Goal: Task Accomplishment & Management: Complete application form

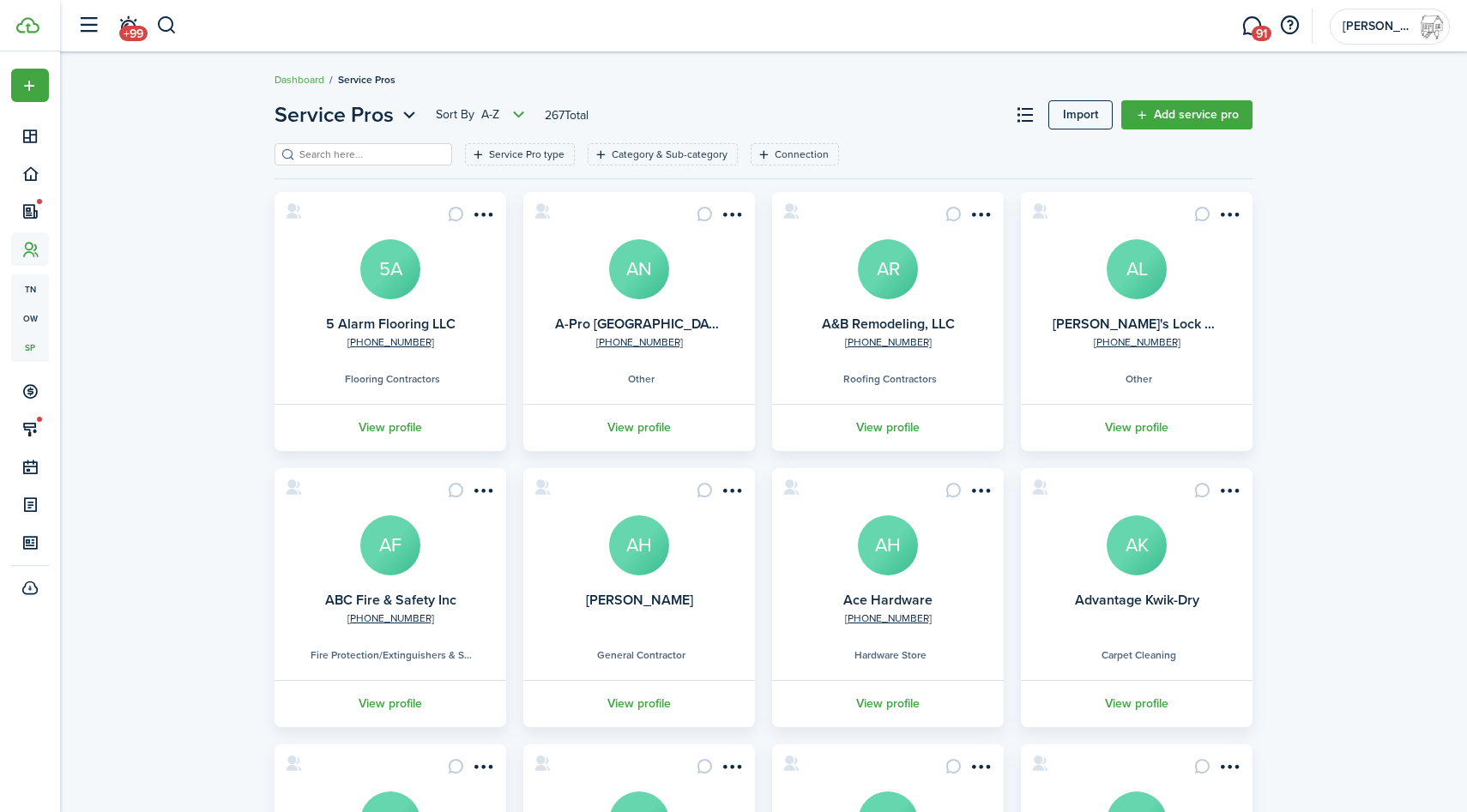
click at [166, 23] on button "button" at bounding box center [167, 25] width 21 height 29
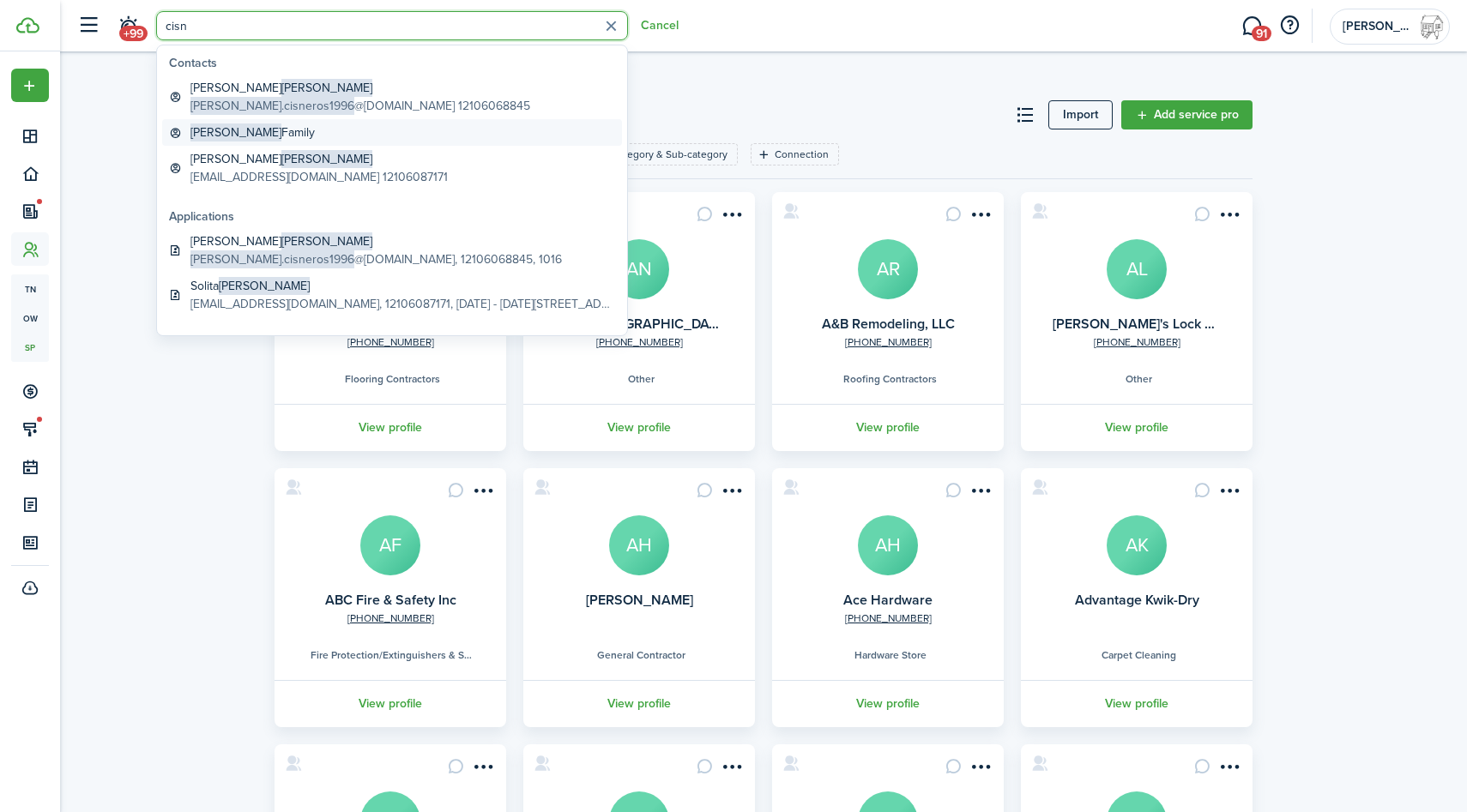
type input "cisn"
click at [286, 129] on link "[PERSON_NAME] Family" at bounding box center [392, 132] width 460 height 26
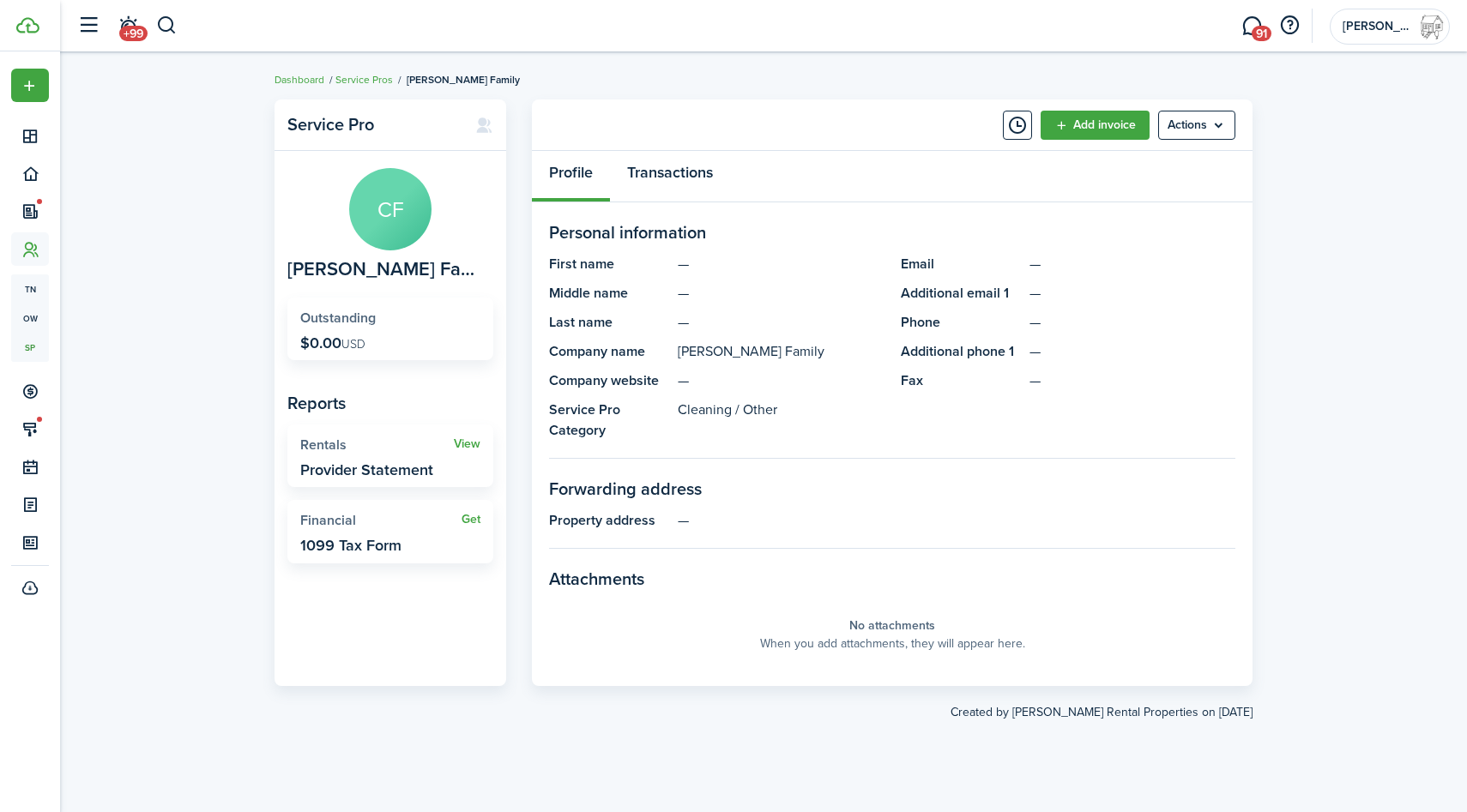
click at [674, 169] on link "Transactions" at bounding box center [669, 177] width 120 height 51
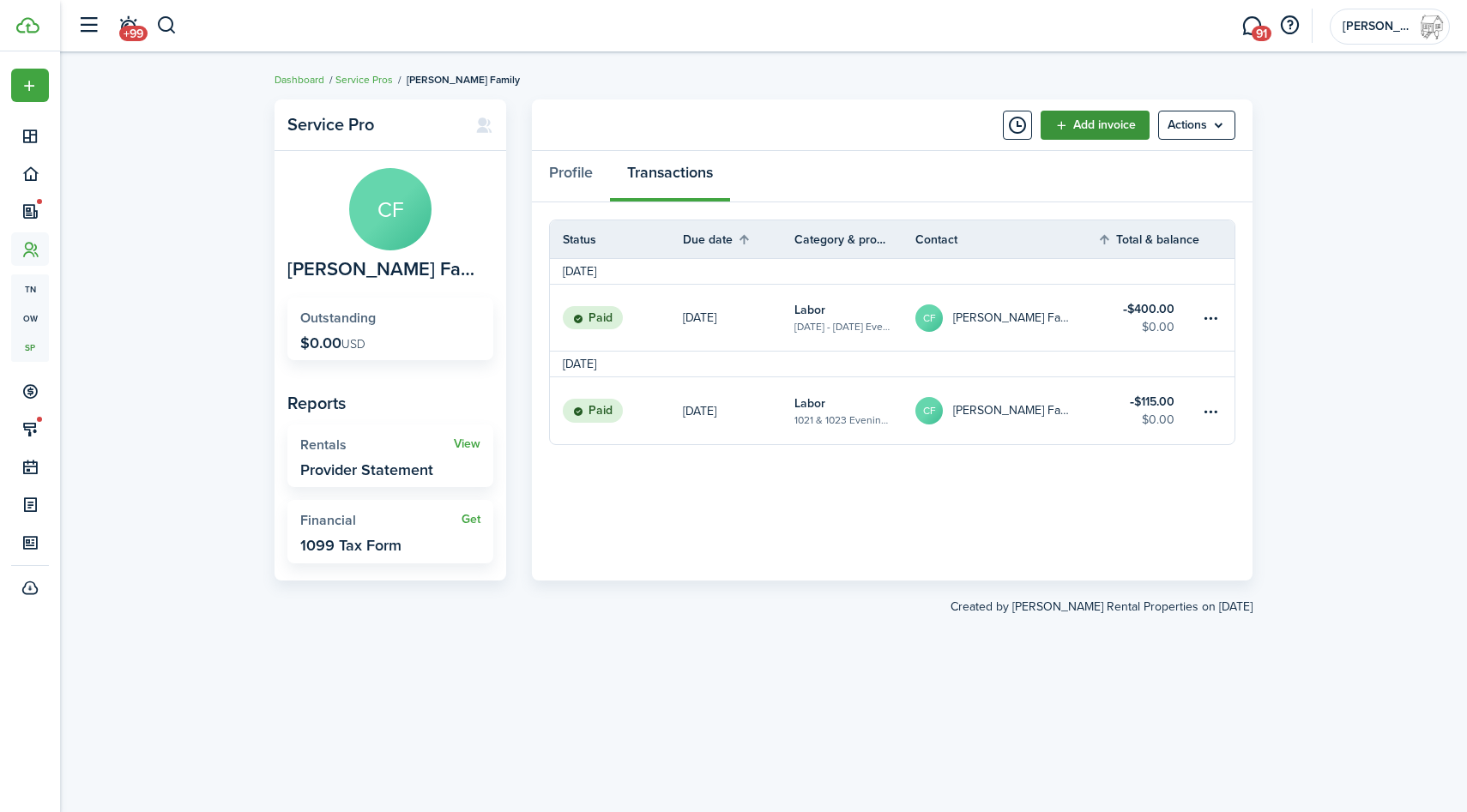
click at [1068, 115] on link "Add invoice" at bounding box center [1094, 125] width 109 height 29
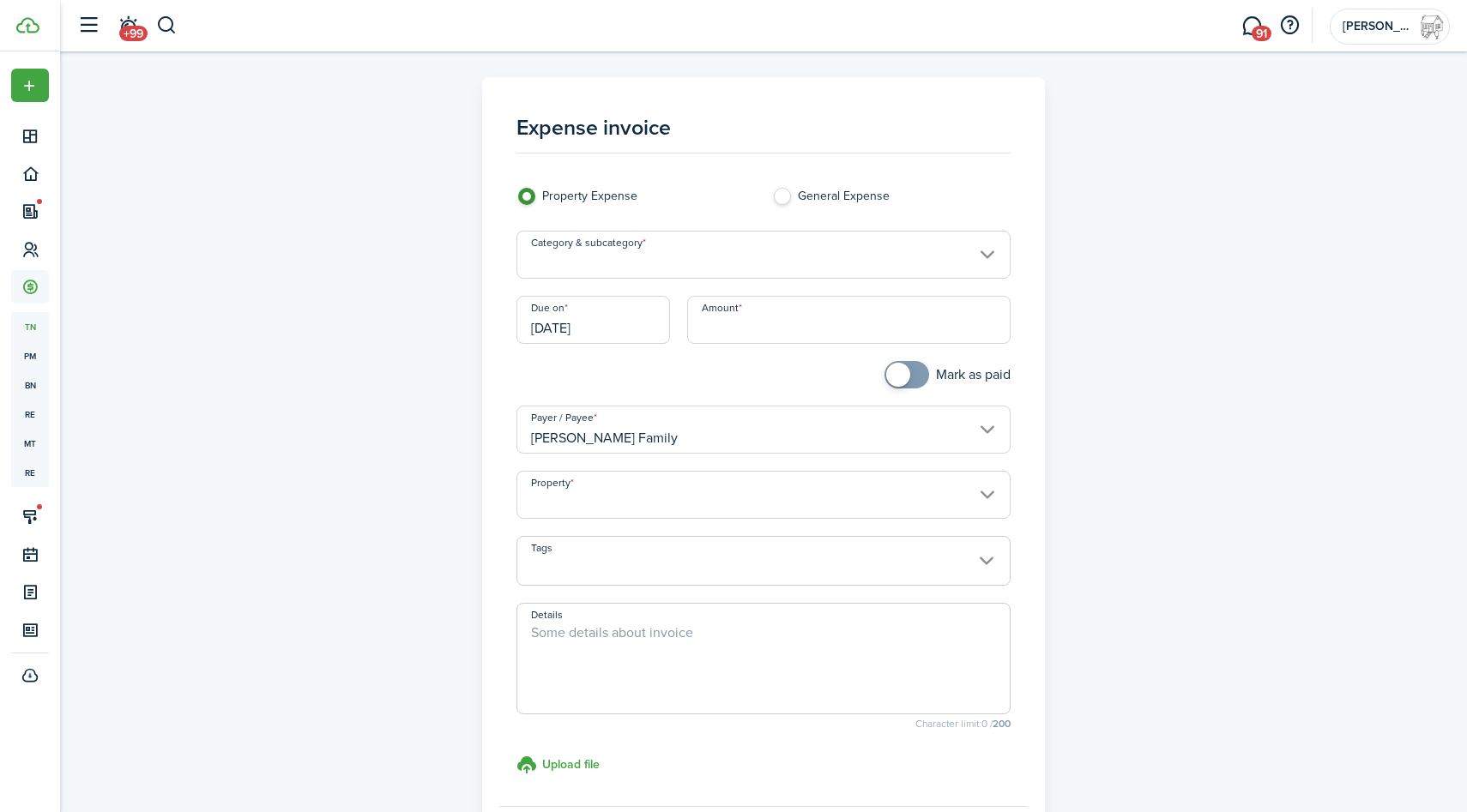
click at [722, 328] on input "Amount" at bounding box center [849, 320] width 324 height 49
type input "$50.00"
click at [624, 328] on input "[DATE]" at bounding box center [593, 320] width 153 height 49
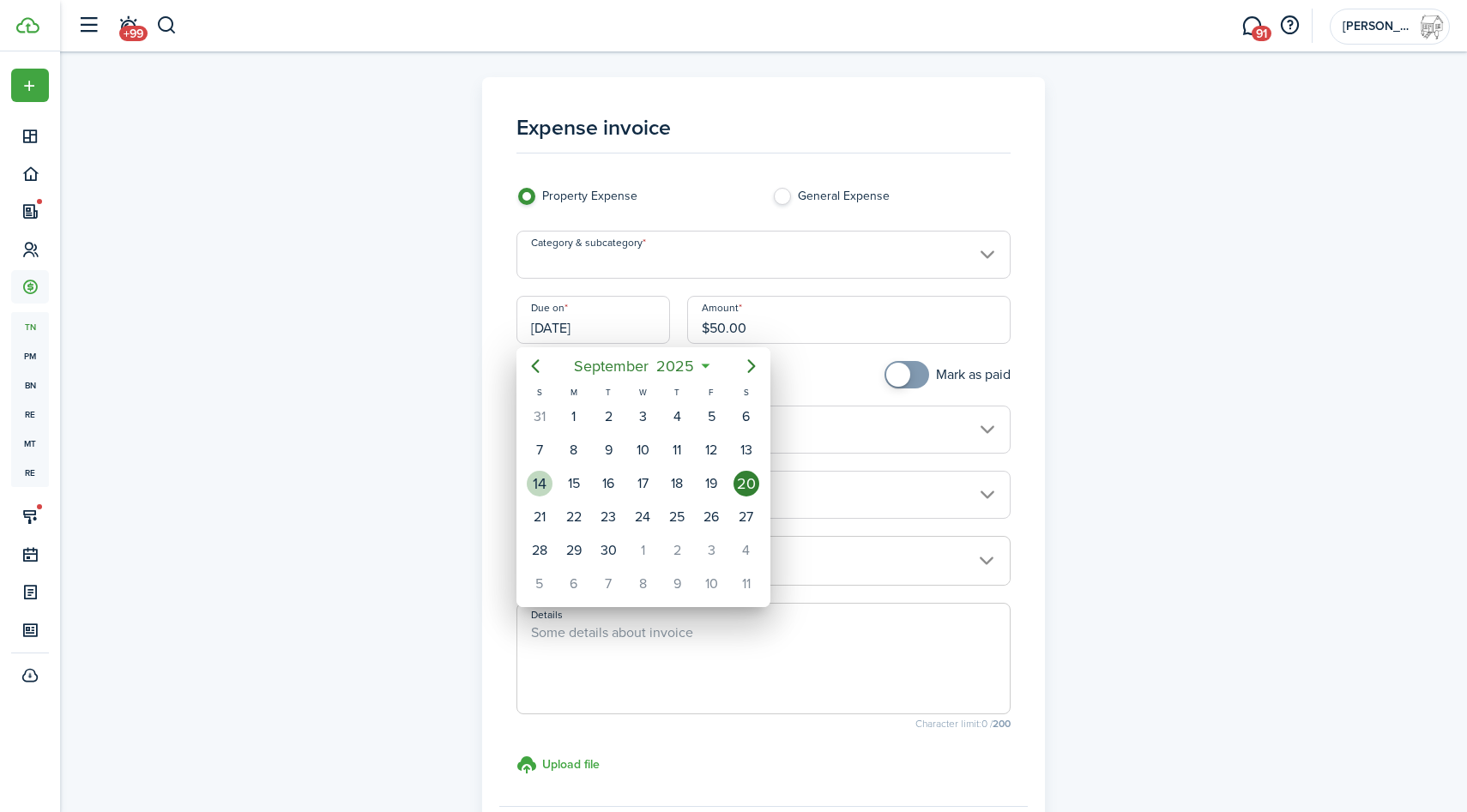
click at [551, 476] on div "14" at bounding box center [538, 484] width 34 height 33
type input "[DATE]"
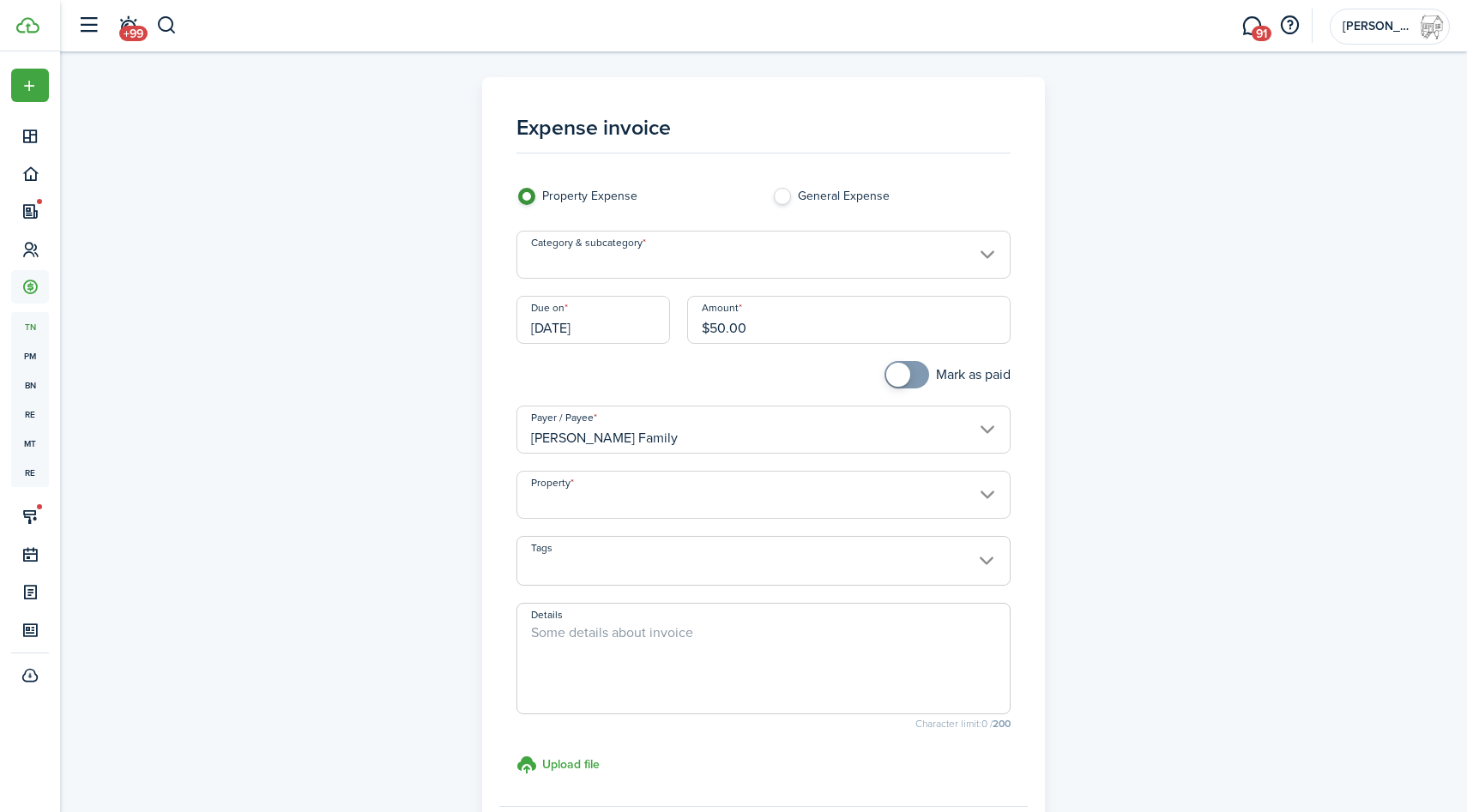
click at [646, 254] on input "Category & subcategory" at bounding box center [764, 255] width 495 height 49
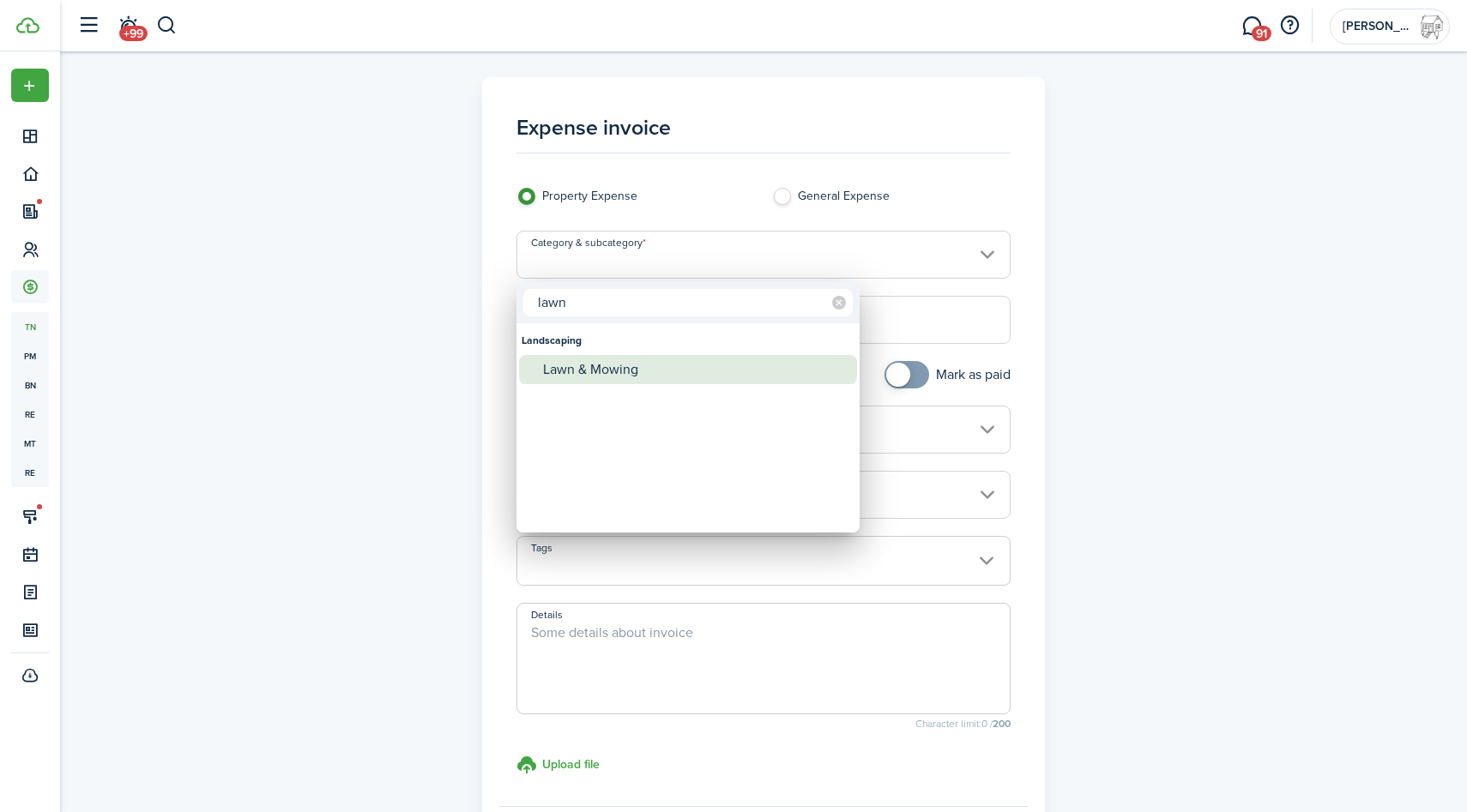
type input "lawn"
click at [638, 377] on div "Lawn & Mowing" at bounding box center [695, 370] width 304 height 29
type input "Landscaping / Lawn & Mowing"
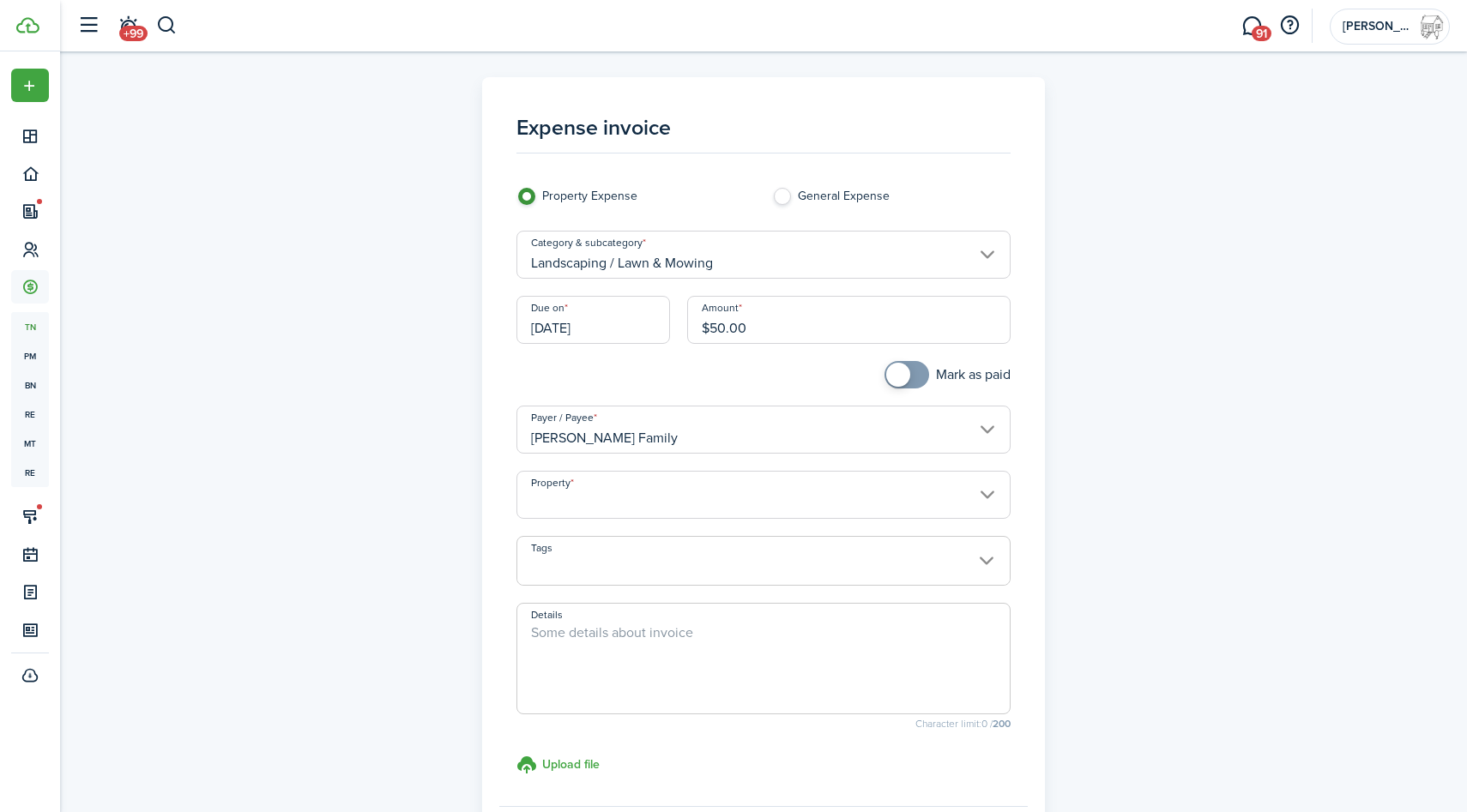
click at [801, 500] on input "Property" at bounding box center [764, 495] width 495 height 49
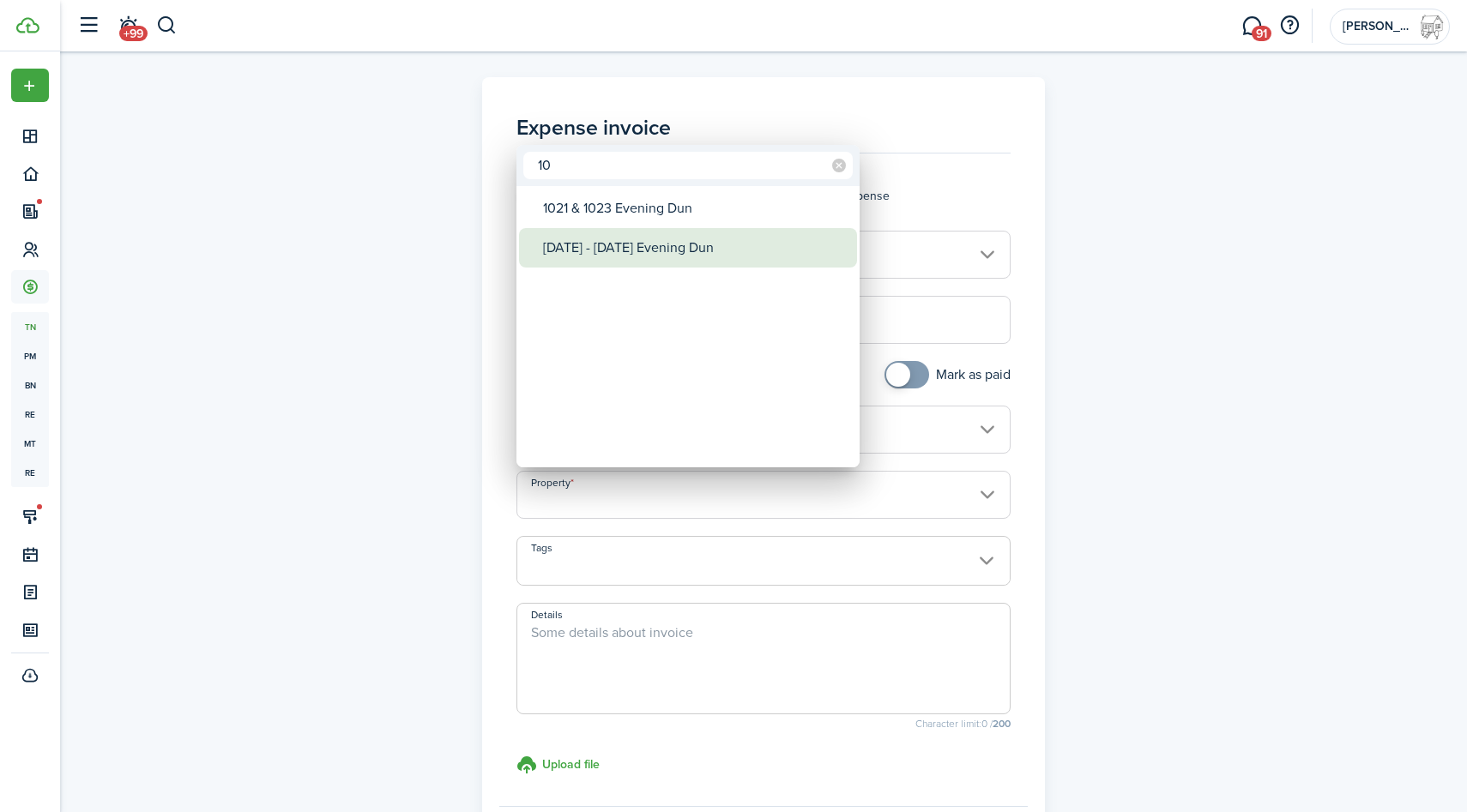
type input "10"
click at [732, 242] on div "[DATE] - [DATE] Evening Dun" at bounding box center [695, 247] width 304 height 40
type input "[DATE] - [DATE] Evening Dun"
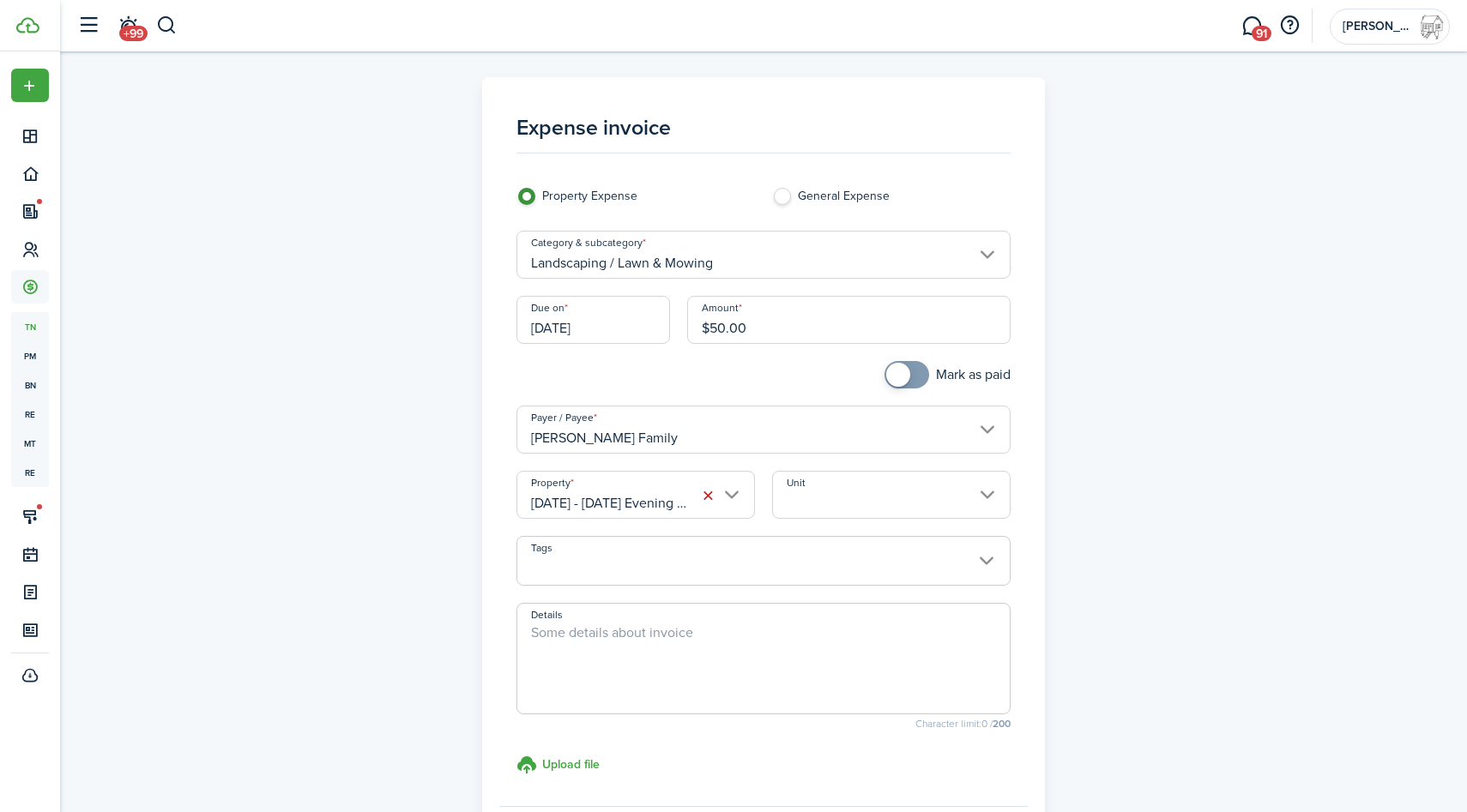
click at [831, 669] on textarea "Details" at bounding box center [764, 664] width 493 height 82
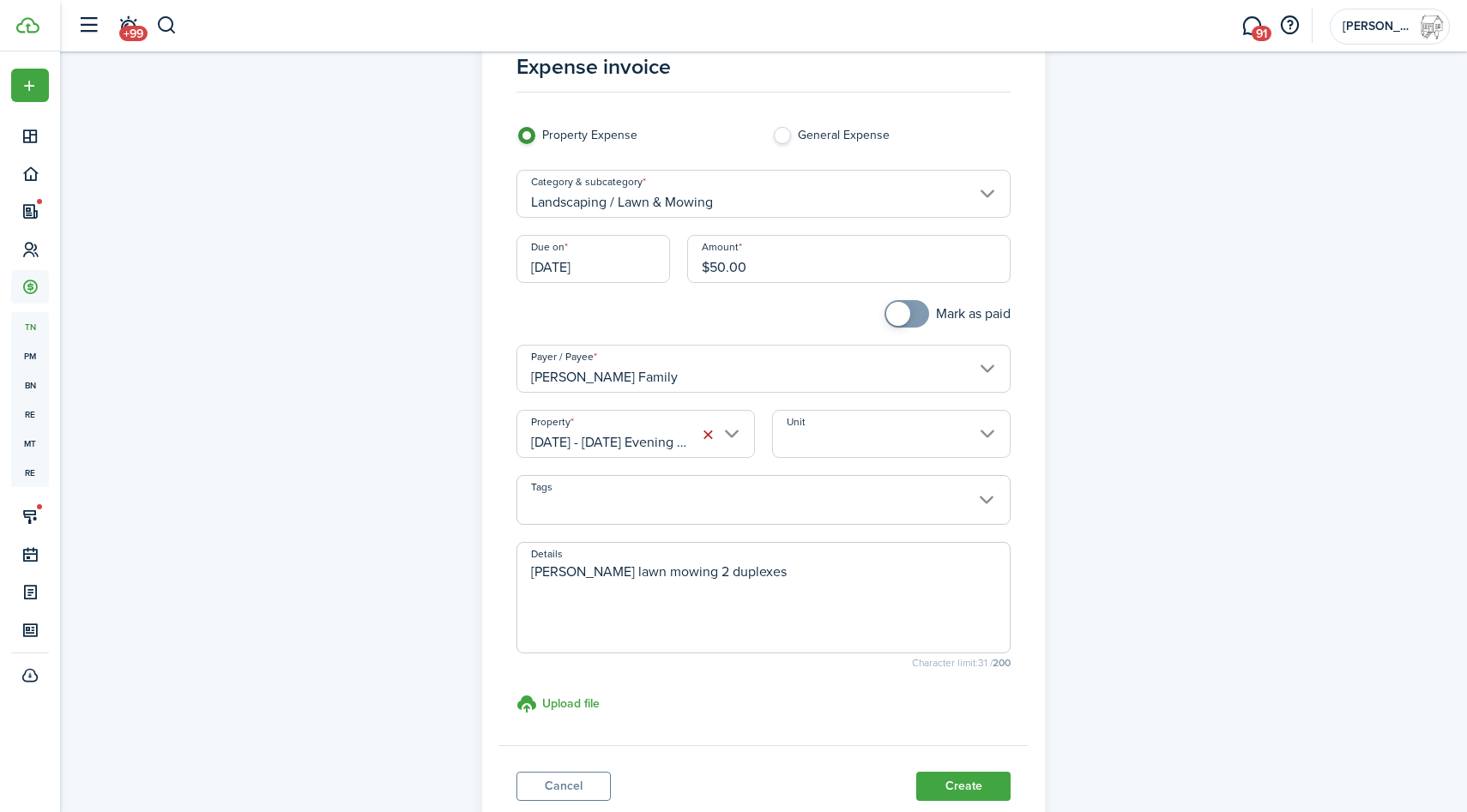
scroll to position [182, 0]
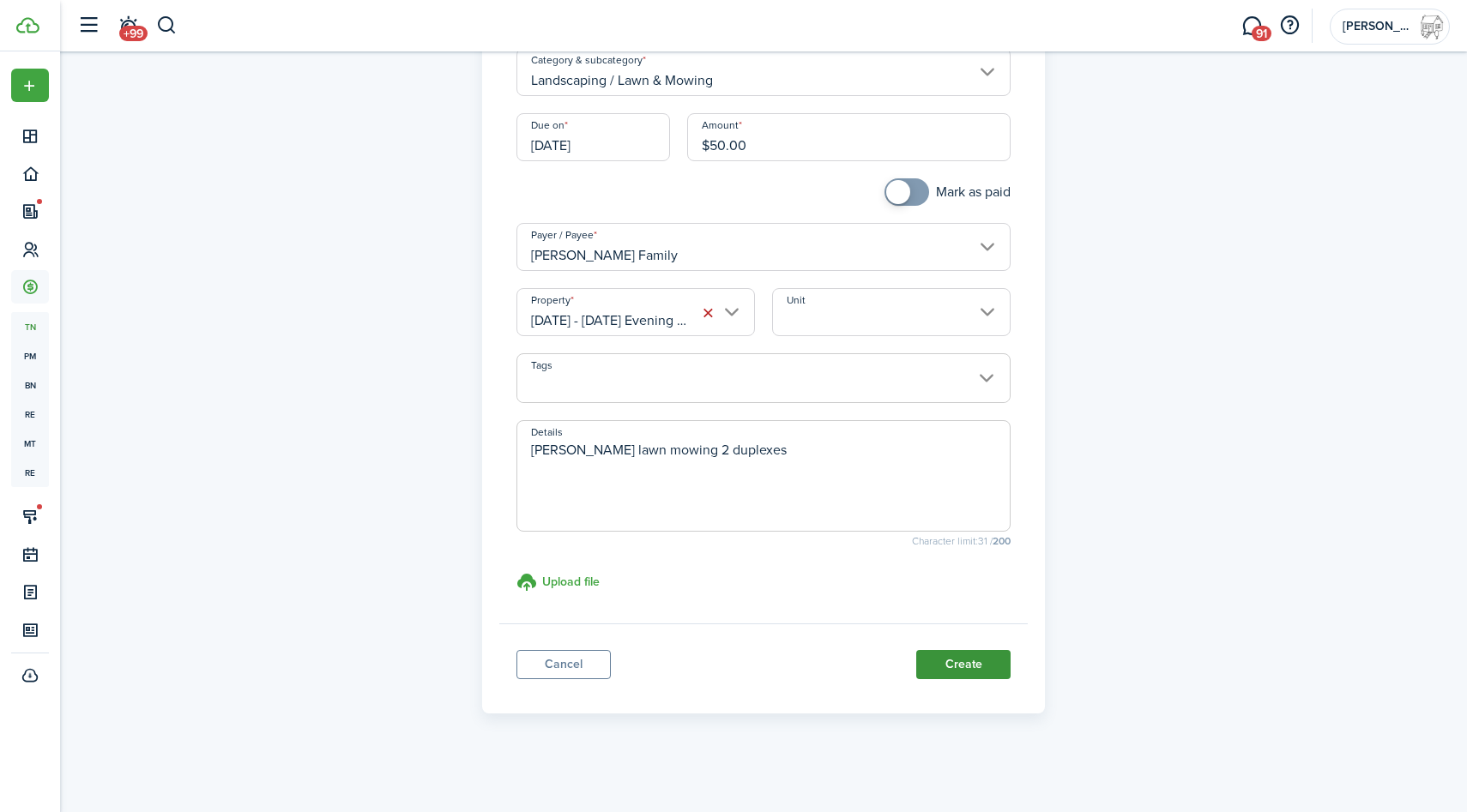
type textarea "[PERSON_NAME] lawn mowing 2 duplexes"
click at [969, 657] on button "Create" at bounding box center [962, 665] width 94 height 29
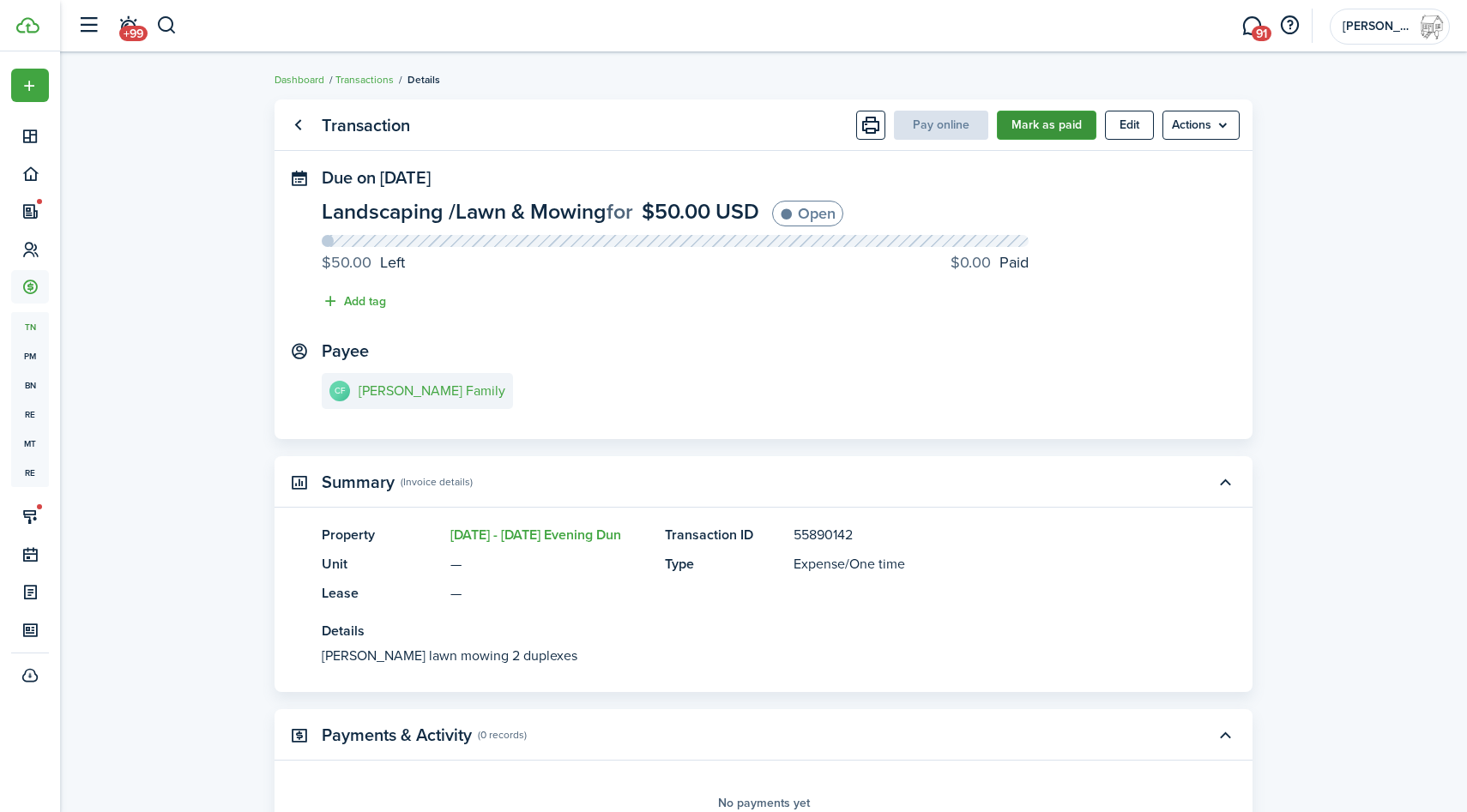
click at [1048, 118] on button "Mark as paid" at bounding box center [1046, 125] width 100 height 29
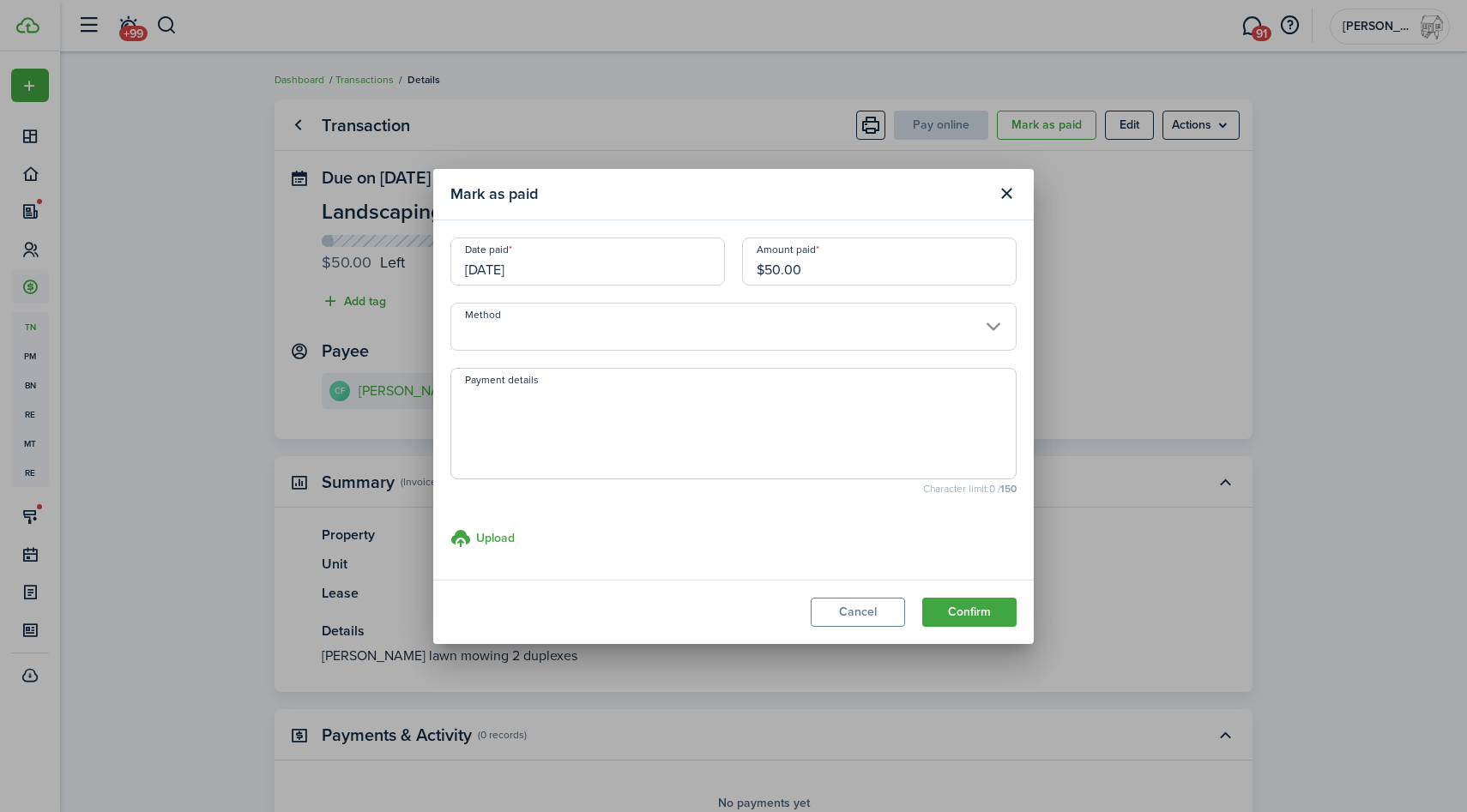
click at [566, 259] on input "[DATE]" at bounding box center [587, 262] width 275 height 49
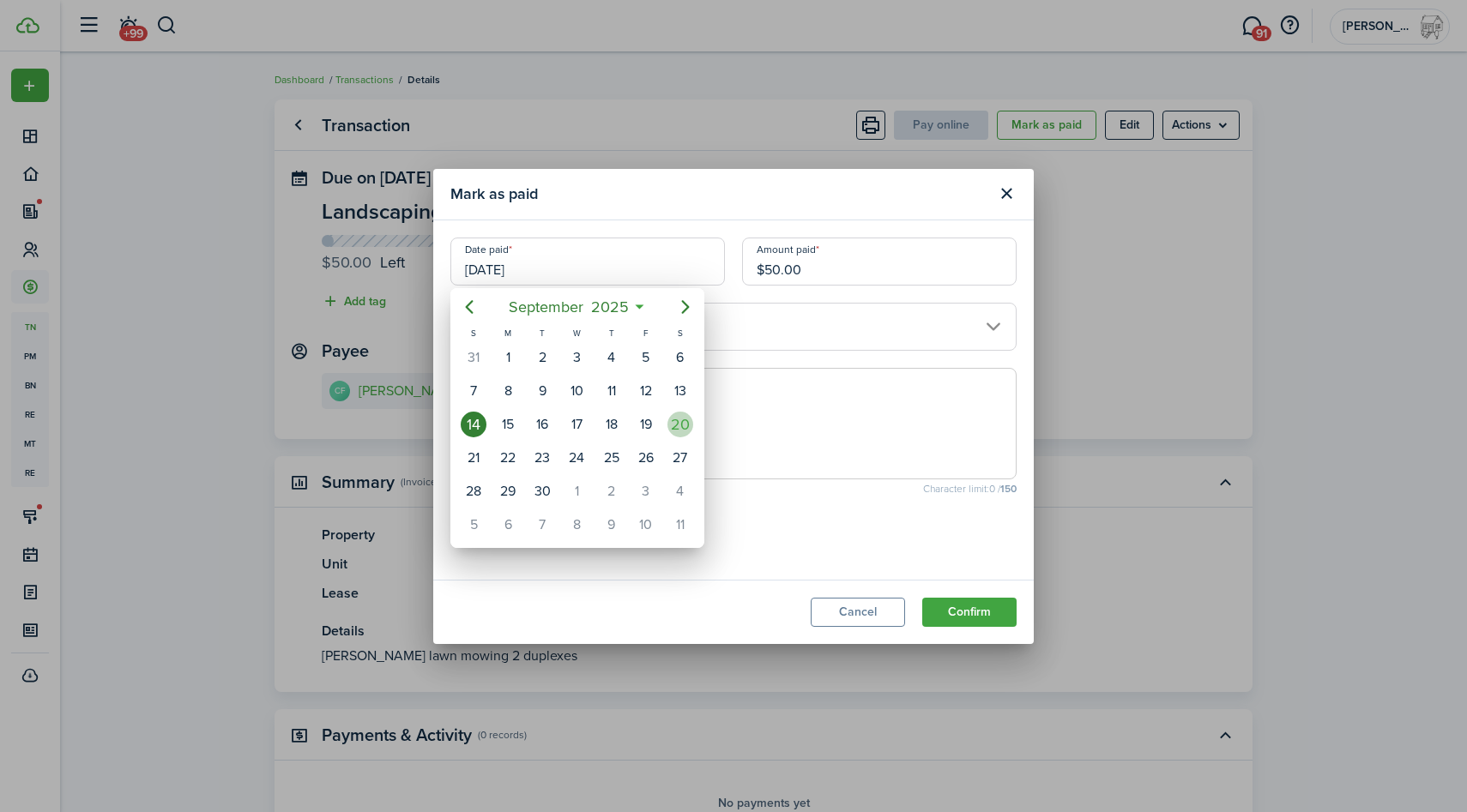
click at [681, 429] on div "20" at bounding box center [680, 424] width 26 height 26
type input "[DATE]"
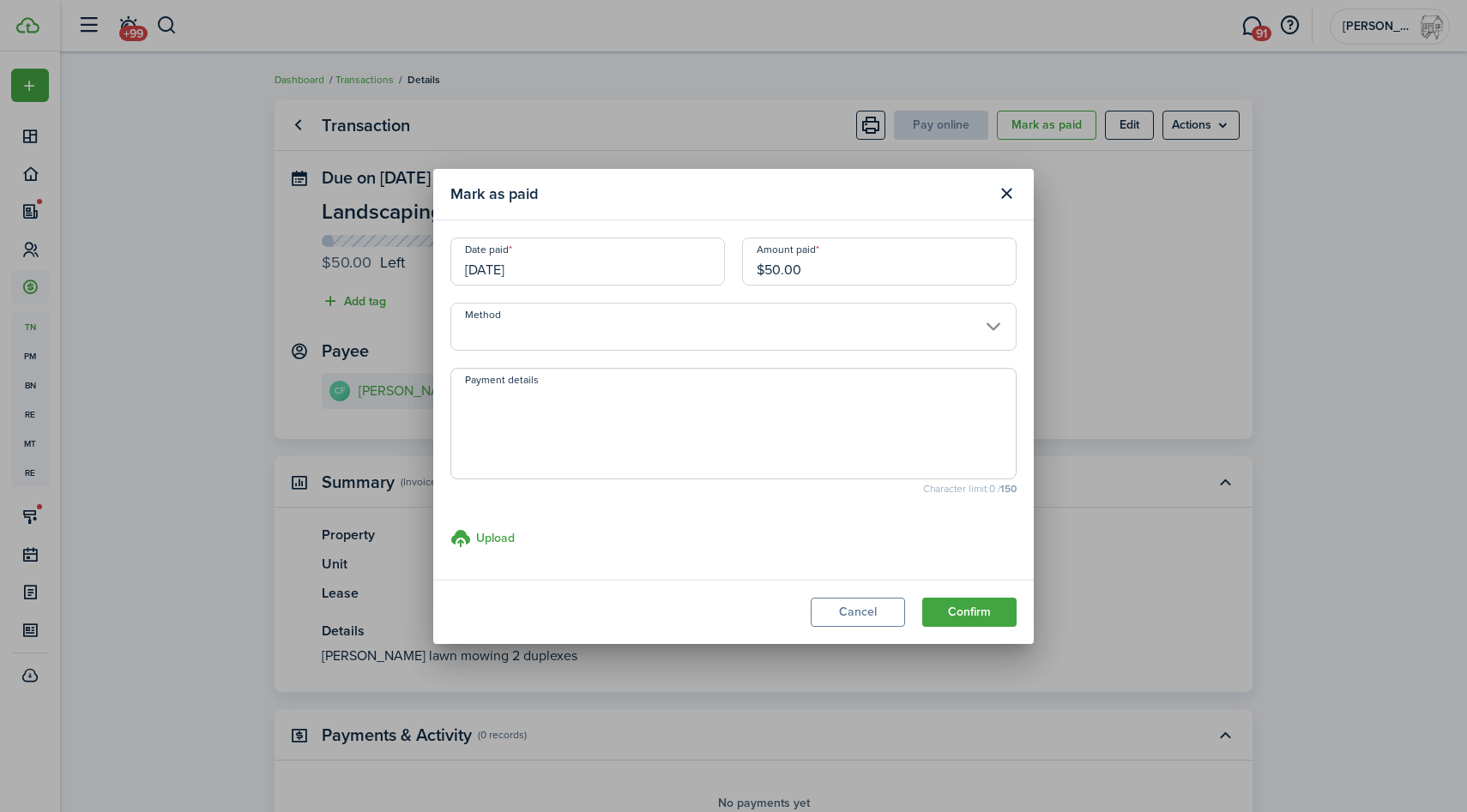
click at [640, 323] on input "Method" at bounding box center [733, 327] width 566 height 49
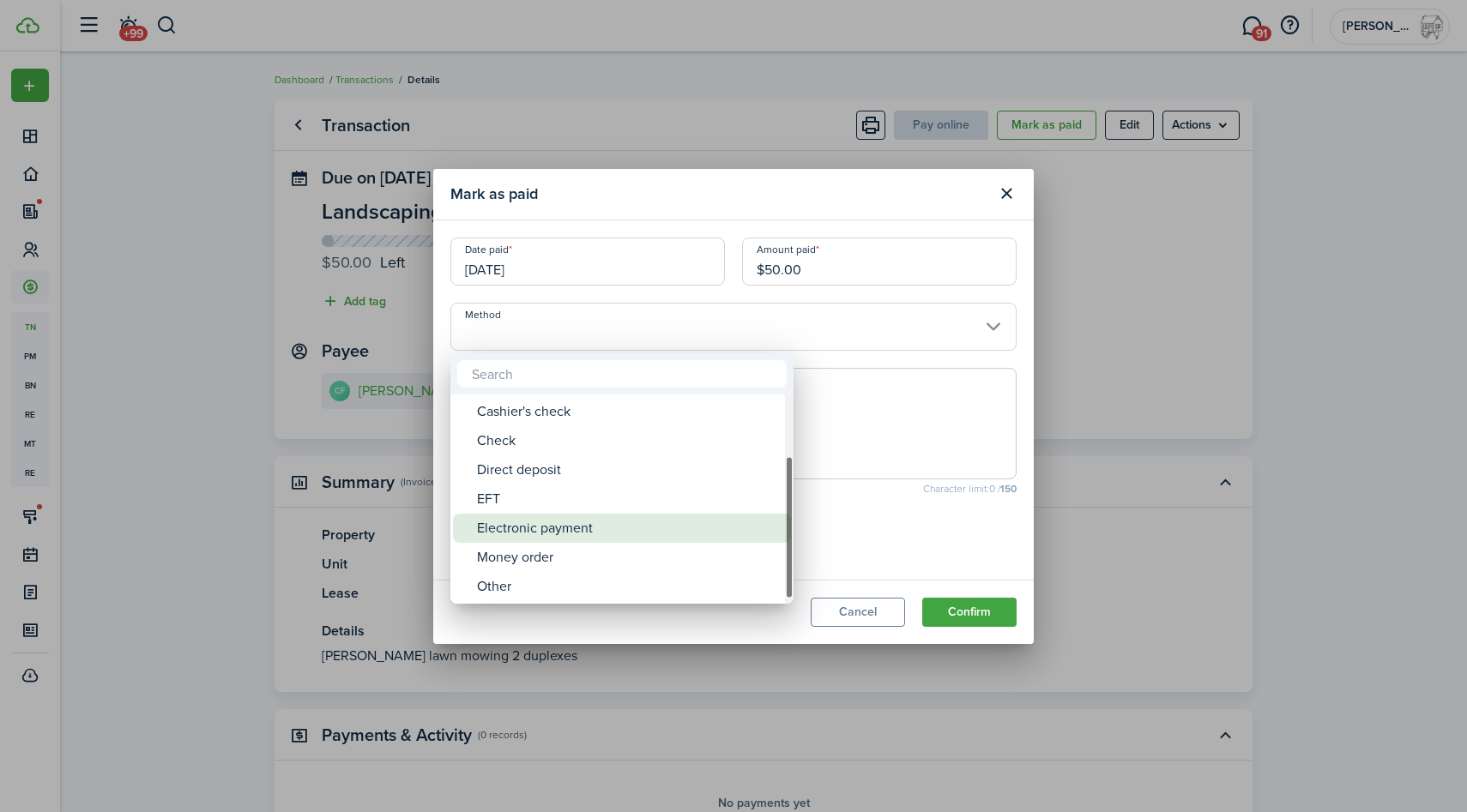
click at [661, 536] on div "Electronic payment" at bounding box center [628, 528] width 304 height 29
type input "Electronic payment"
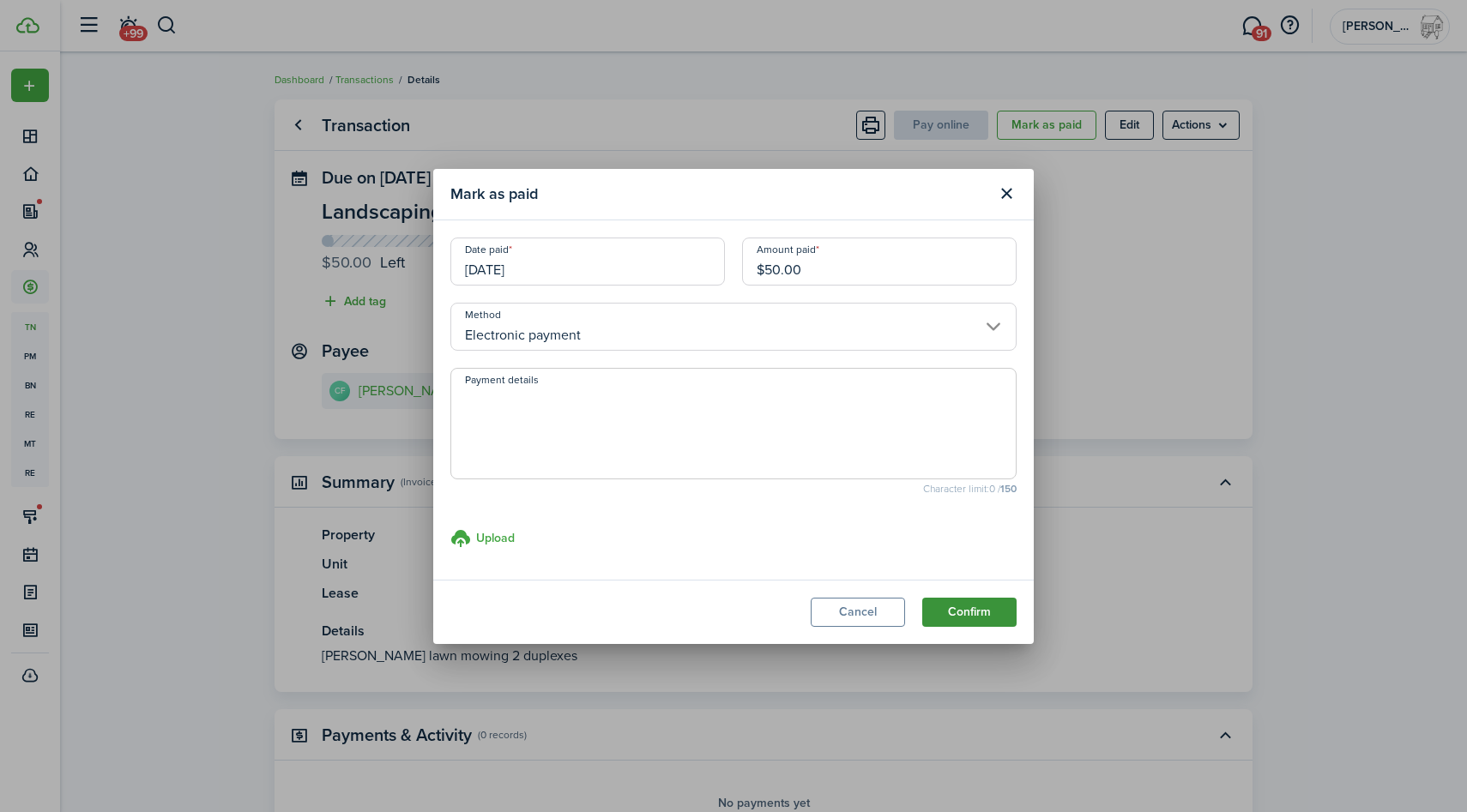
click at [962, 613] on button "Confirm" at bounding box center [968, 612] width 94 height 29
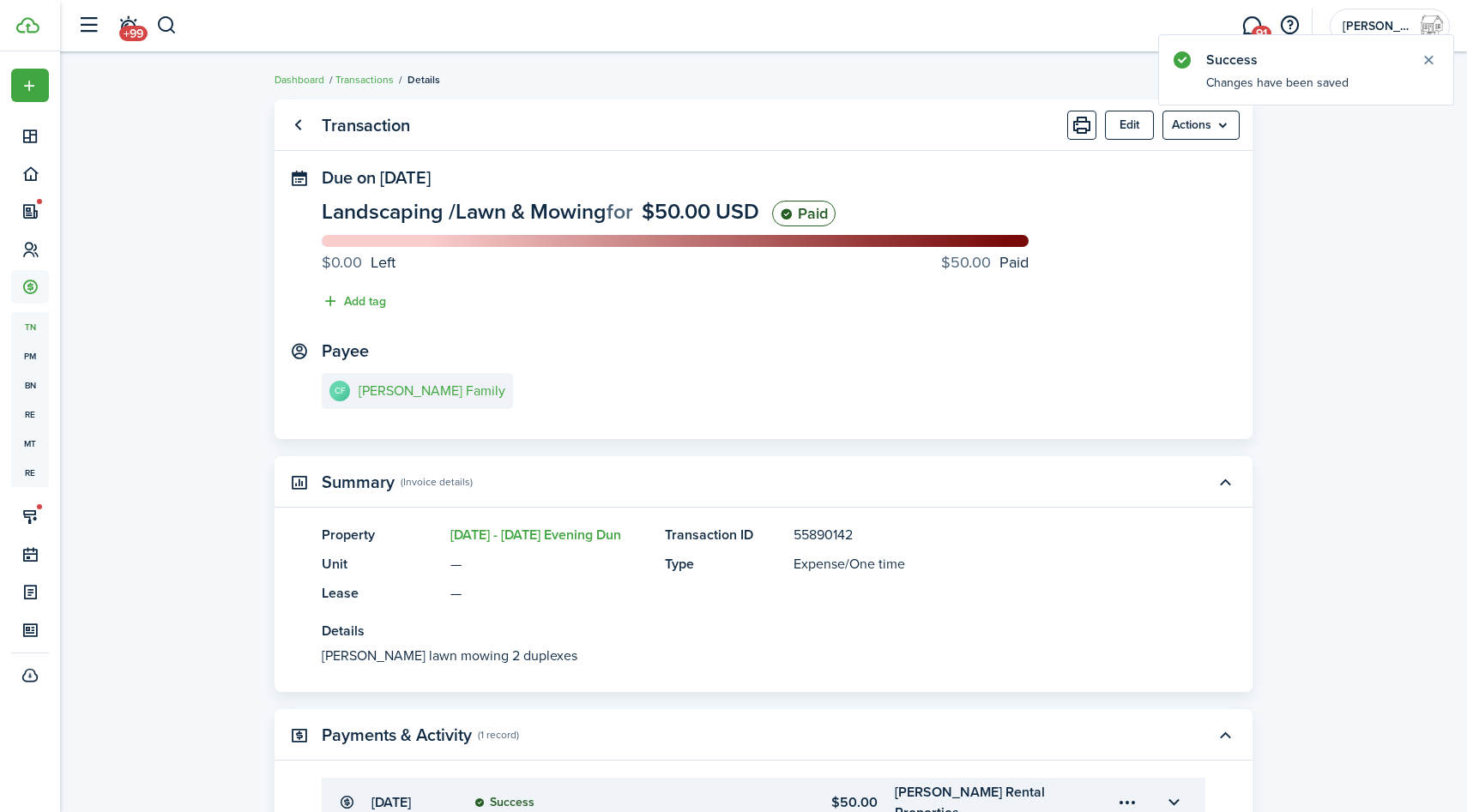
scroll to position [180, 0]
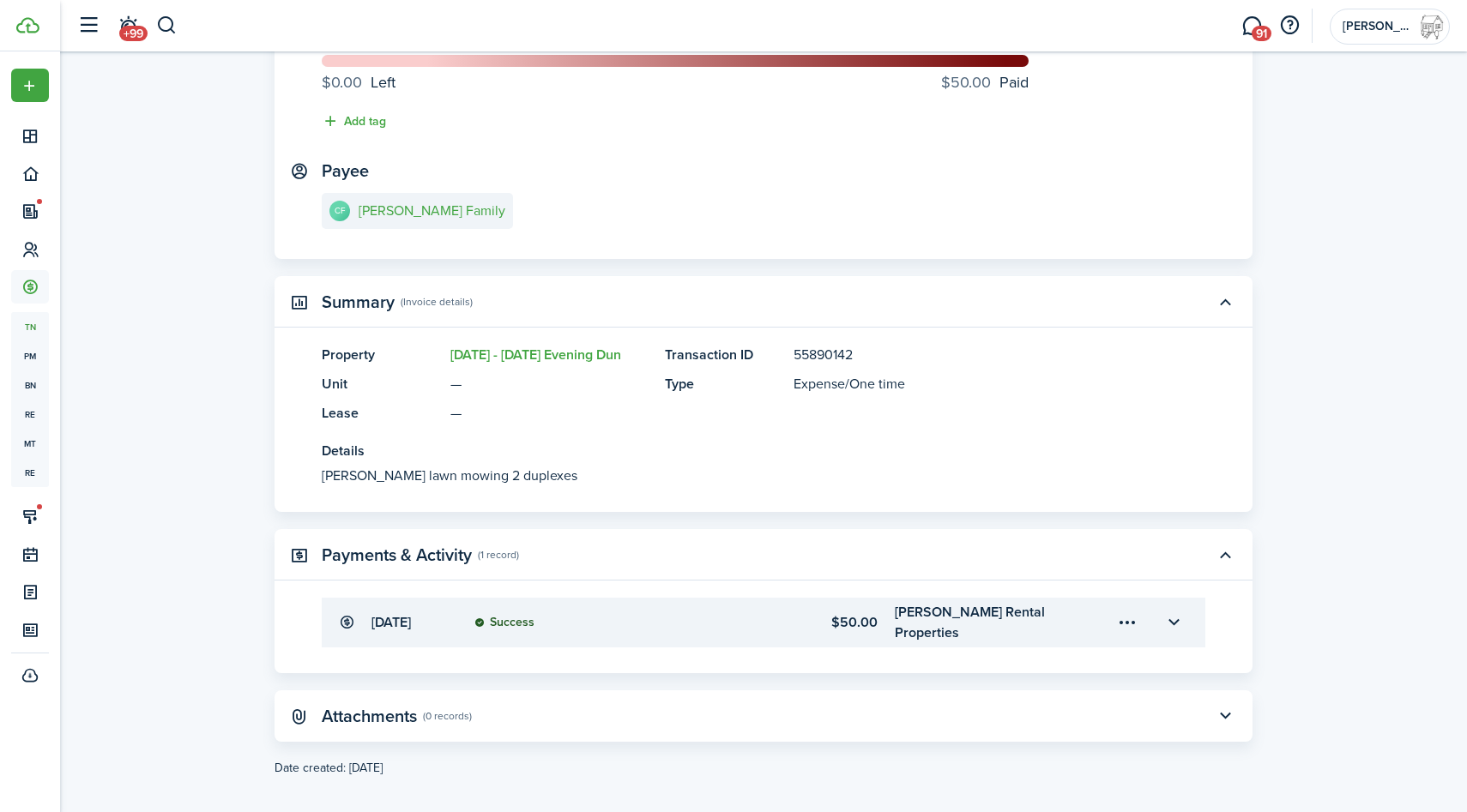
click at [171, 20] on button "button" at bounding box center [167, 25] width 21 height 29
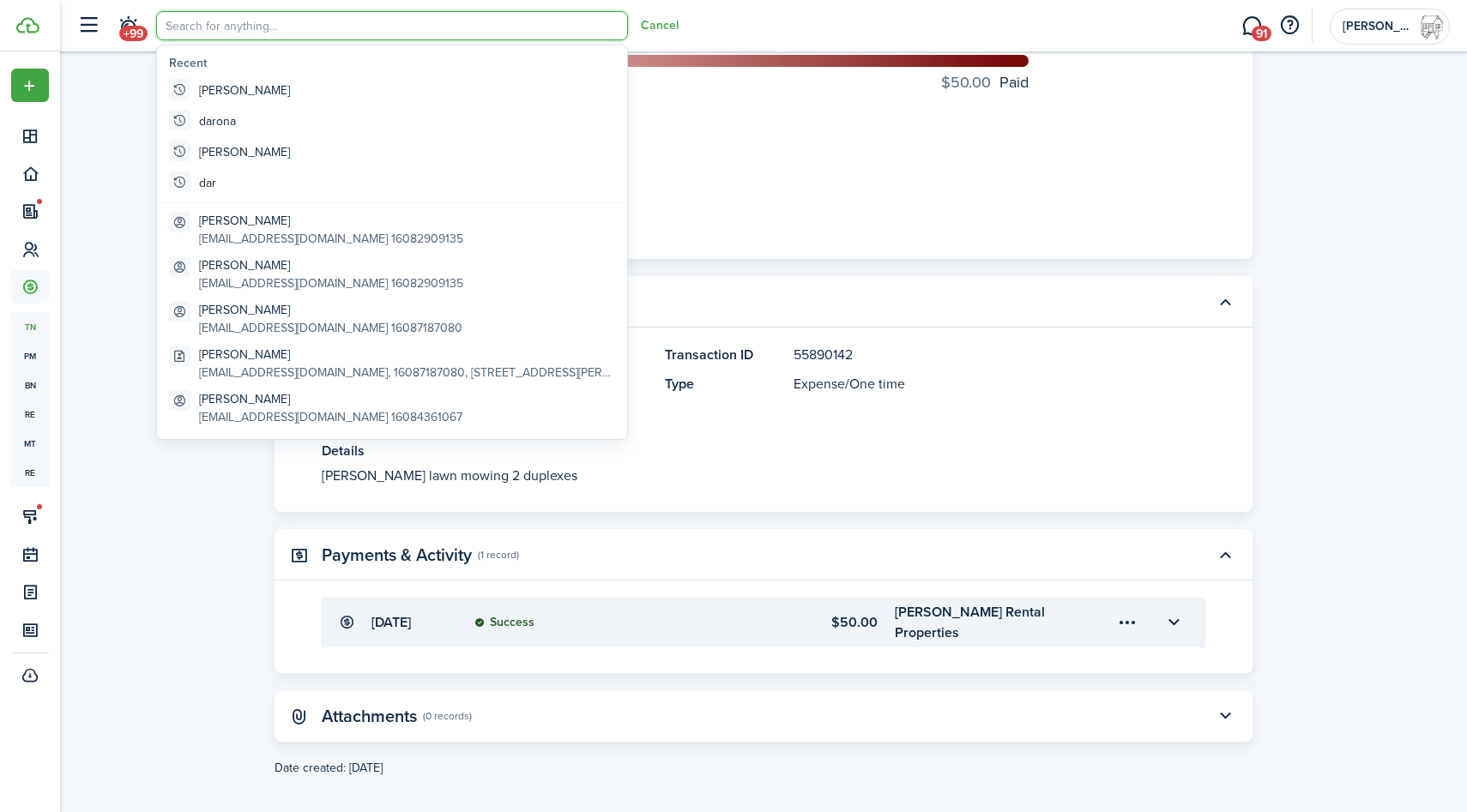
scroll to position [0, 0]
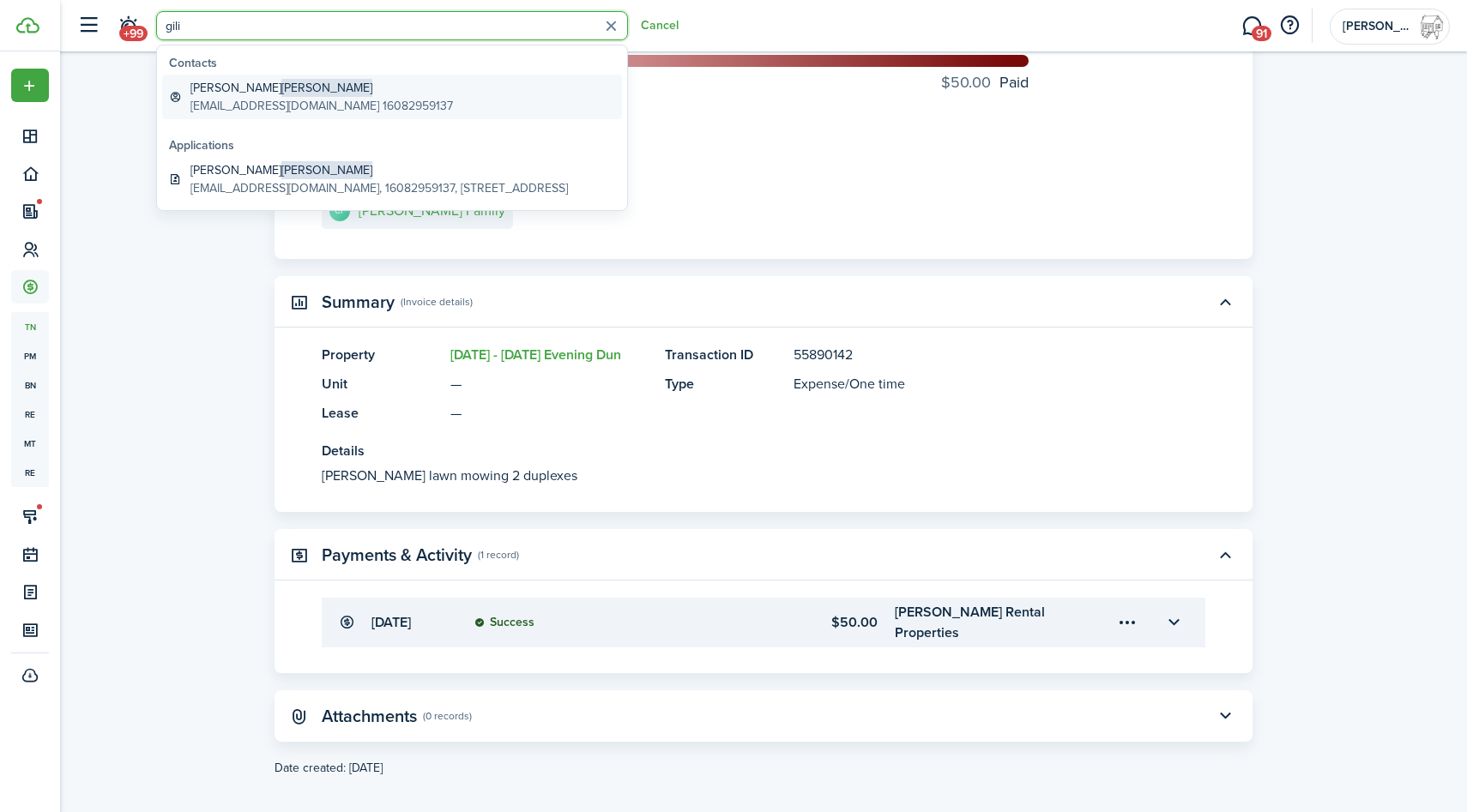
type input "gili"
click at [244, 92] on global-search-item-title "[PERSON_NAME]" at bounding box center [321, 87] width 262 height 18
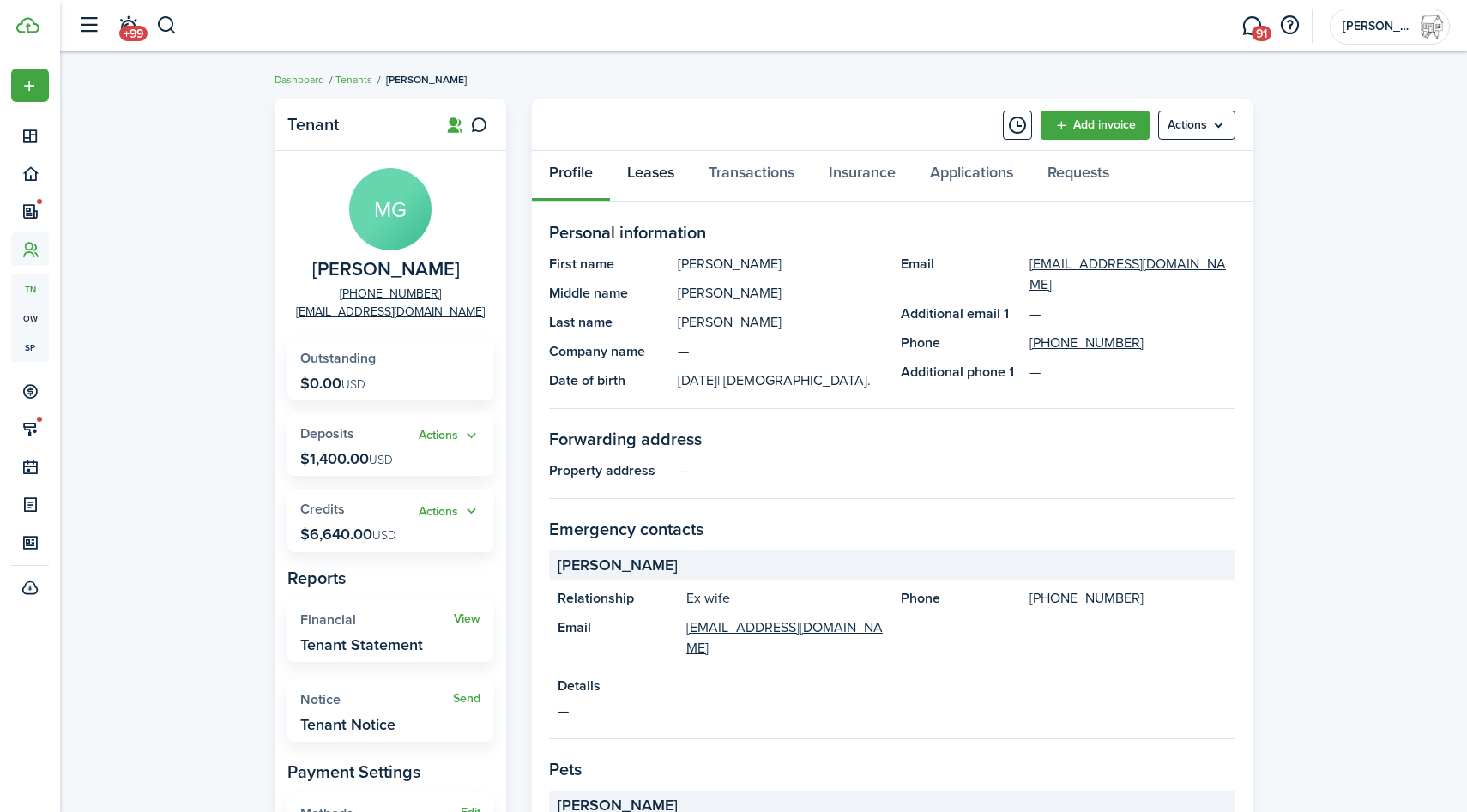
click at [661, 177] on link "Leases" at bounding box center [650, 177] width 82 height 51
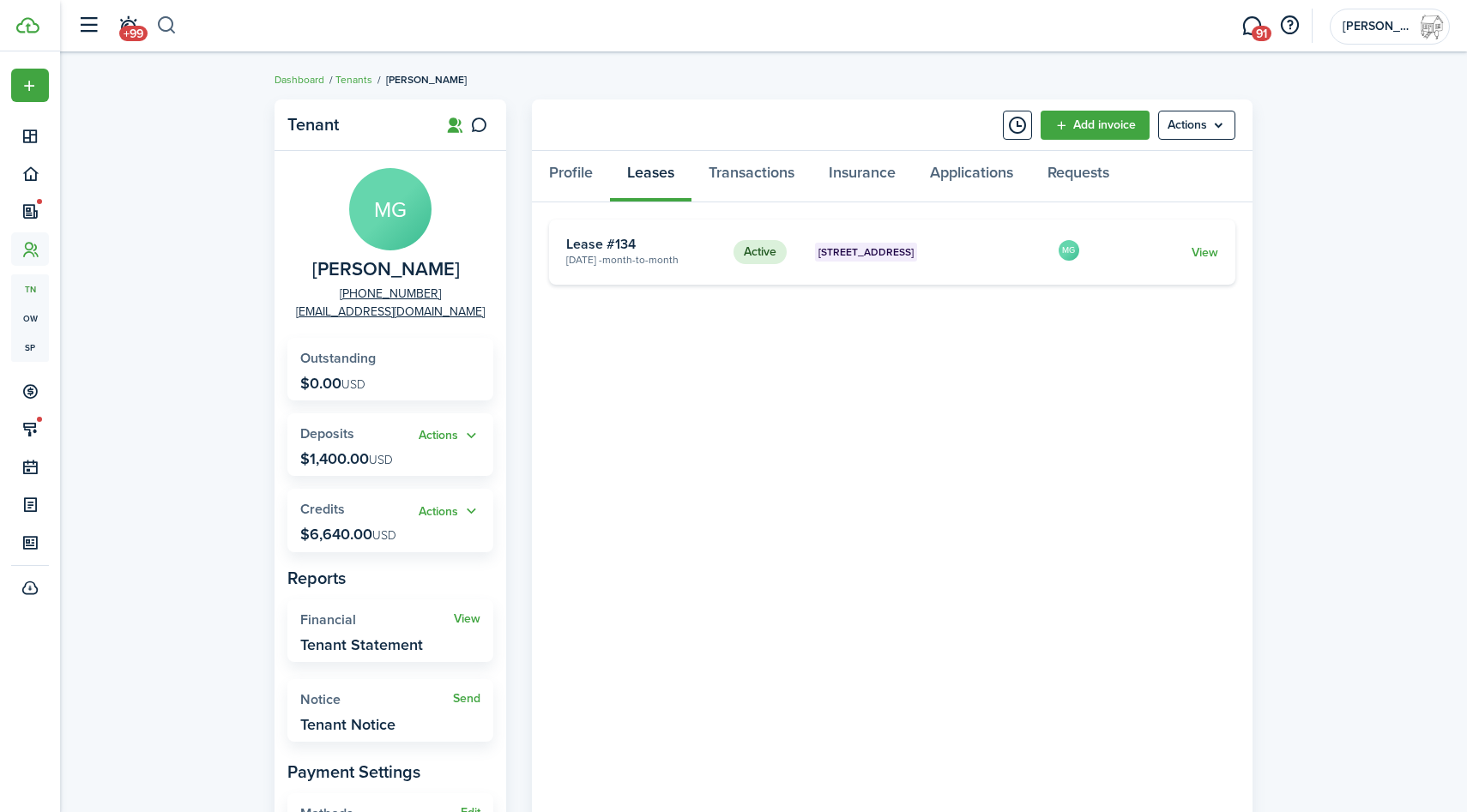
click at [161, 18] on button "button" at bounding box center [167, 25] width 21 height 29
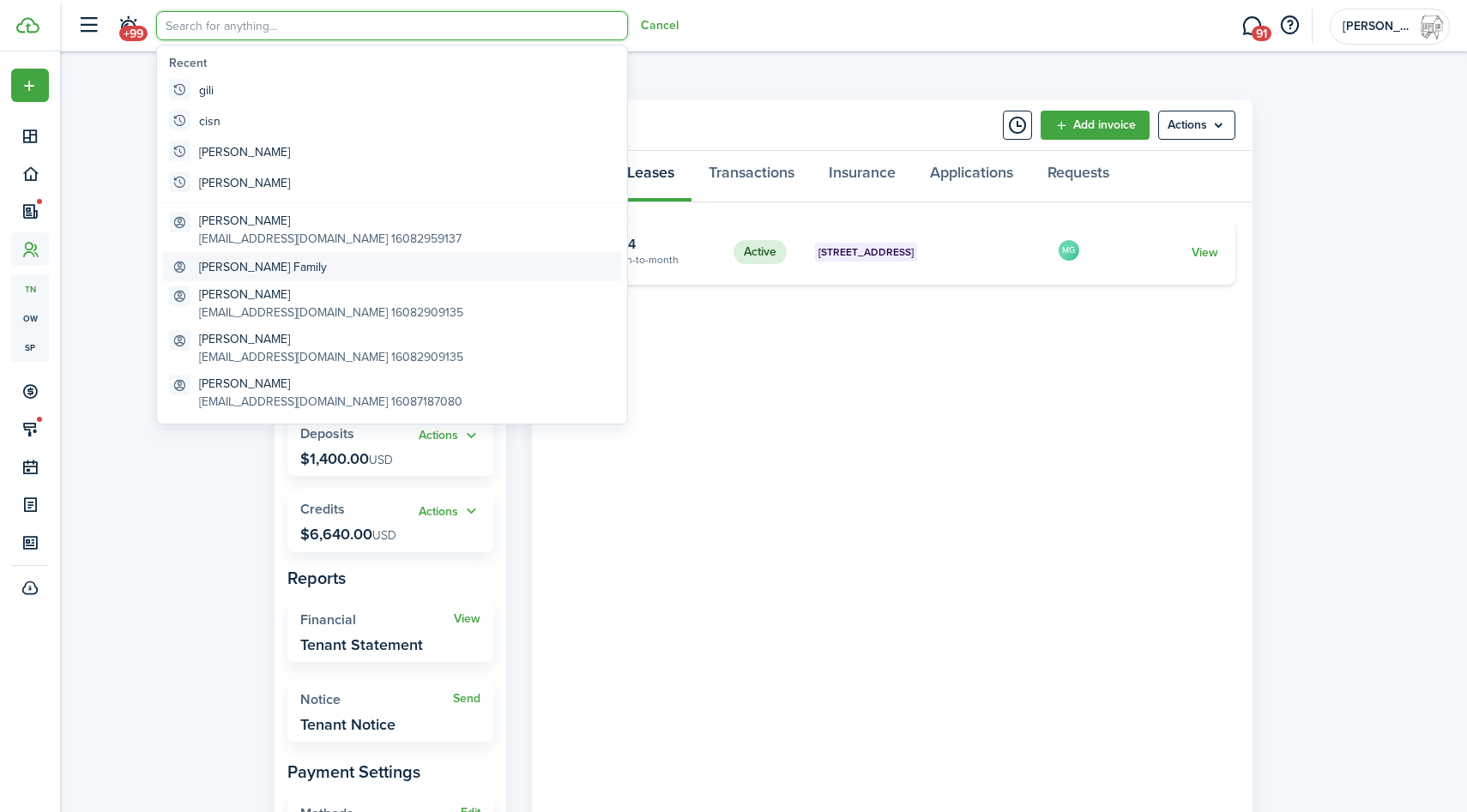
click at [215, 269] on global-search-item-title "[PERSON_NAME] Family" at bounding box center [263, 267] width 128 height 18
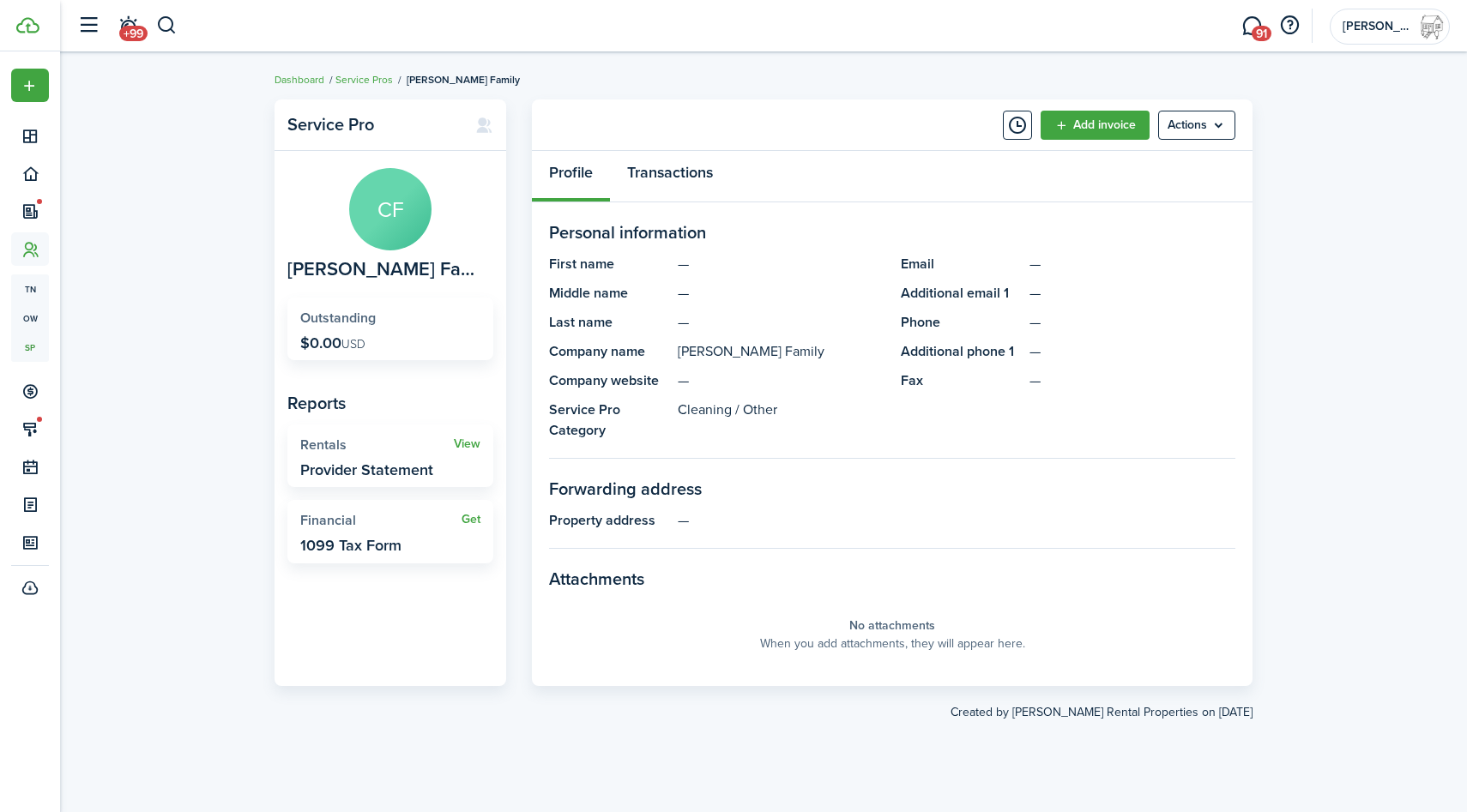
click at [676, 173] on link "Transactions" at bounding box center [669, 177] width 120 height 51
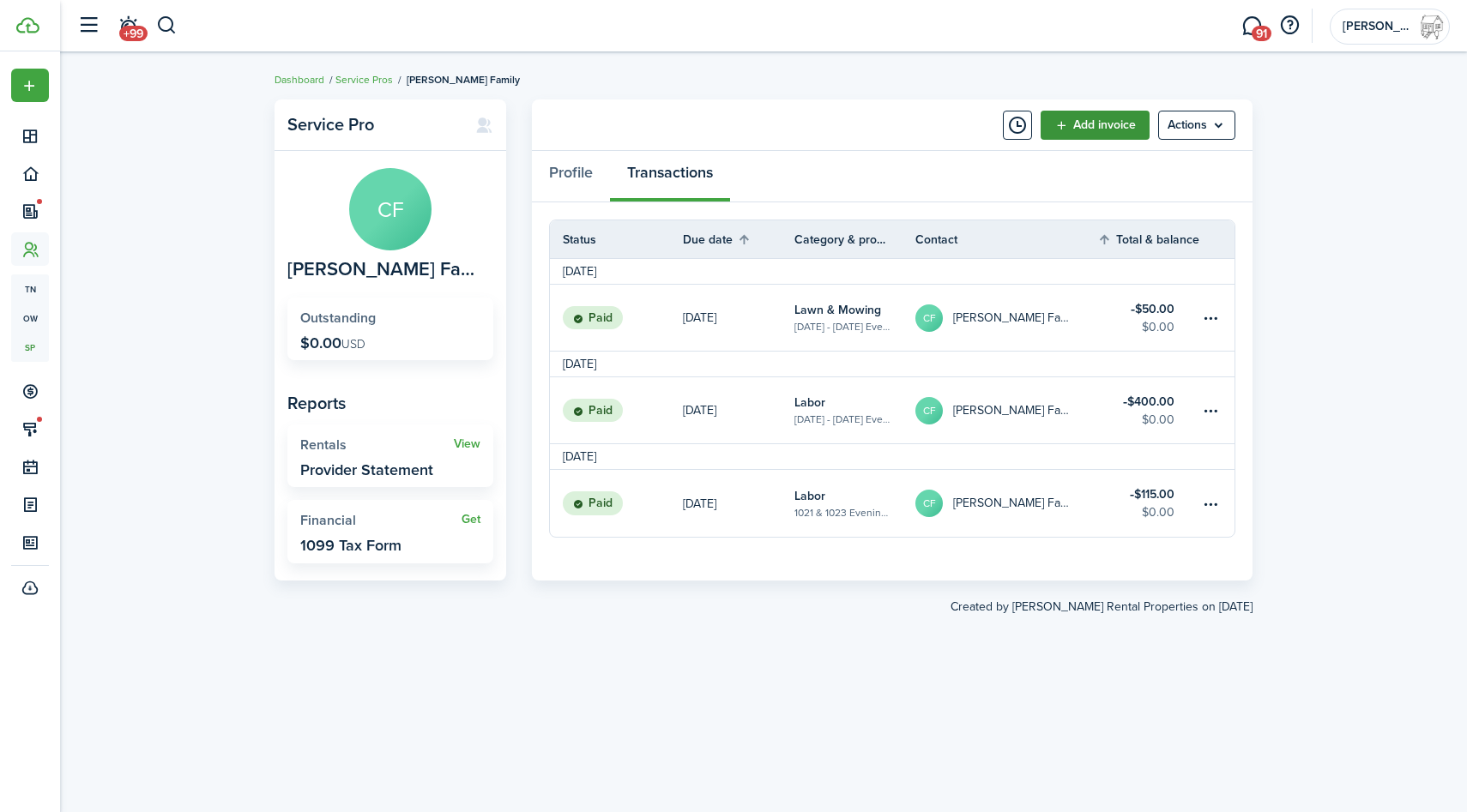
click at [1120, 137] on link "Add invoice" at bounding box center [1094, 125] width 109 height 29
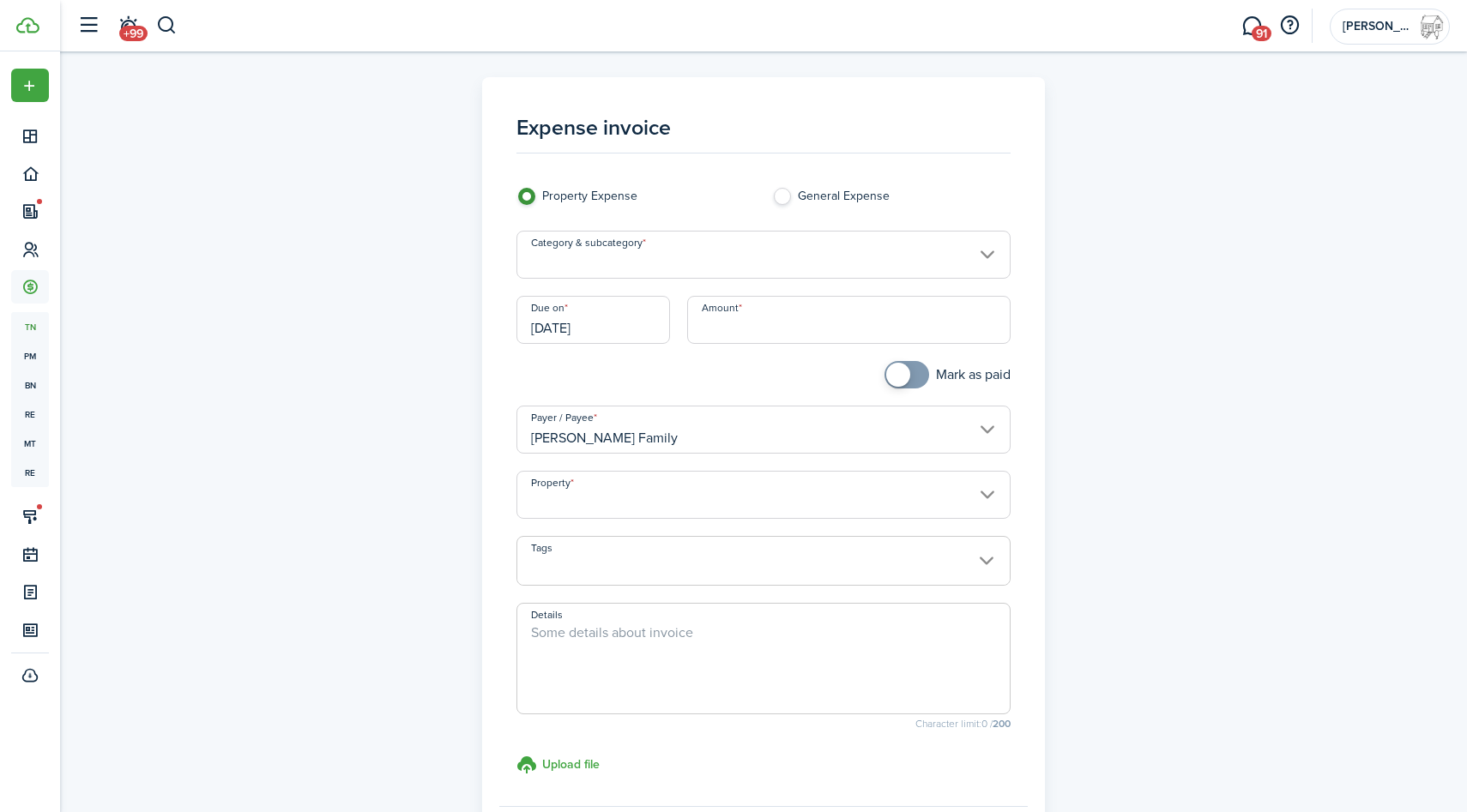
click at [632, 632] on textarea "Details" at bounding box center [764, 664] width 493 height 82
paste textarea "1146"
type textarea "19 hours 1146 - minutes"
click at [732, 341] on input "Amount" at bounding box center [849, 320] width 324 height 49
type input "$285.00"
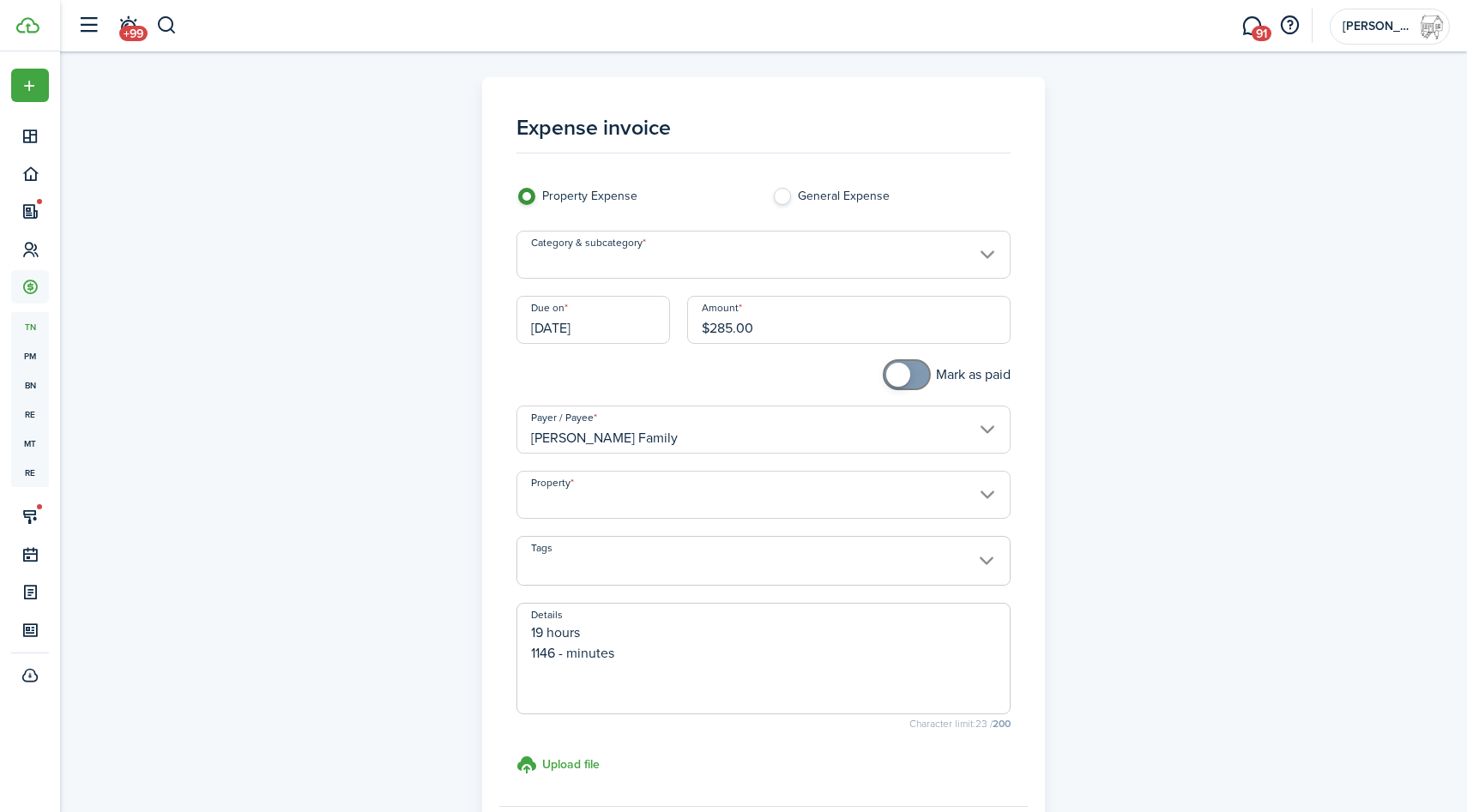
click at [720, 498] on input "Property" at bounding box center [764, 495] width 495 height 49
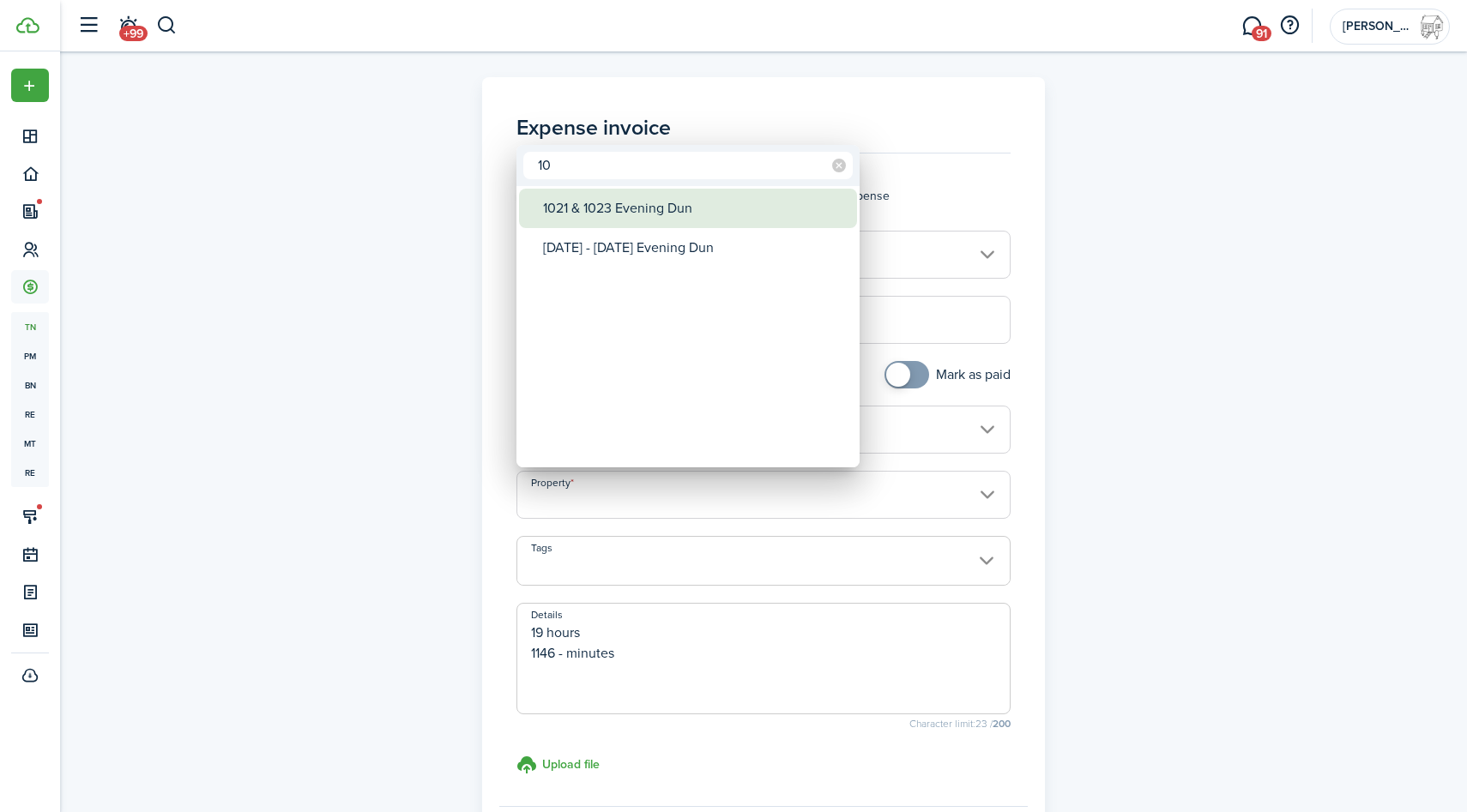
type input "10"
click at [680, 209] on div "1021 & 1023 Evening Dun" at bounding box center [695, 208] width 304 height 40
type input "1021 & 1023 Evening Dun"
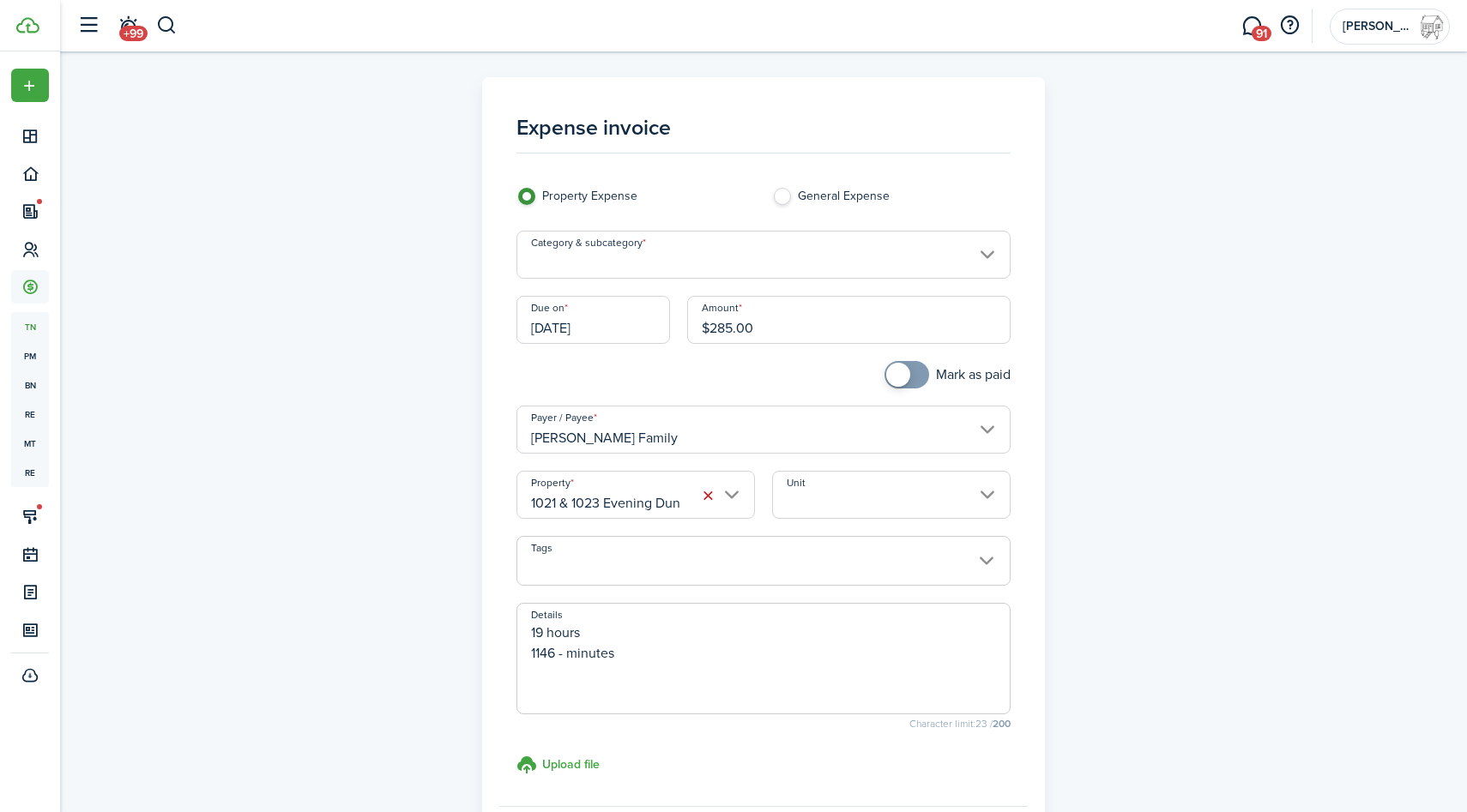
click at [805, 522] on unit-select "Unit" at bounding box center [892, 503] width 239 height 65
click at [805, 503] on input "Unit" at bounding box center [892, 495] width 239 height 49
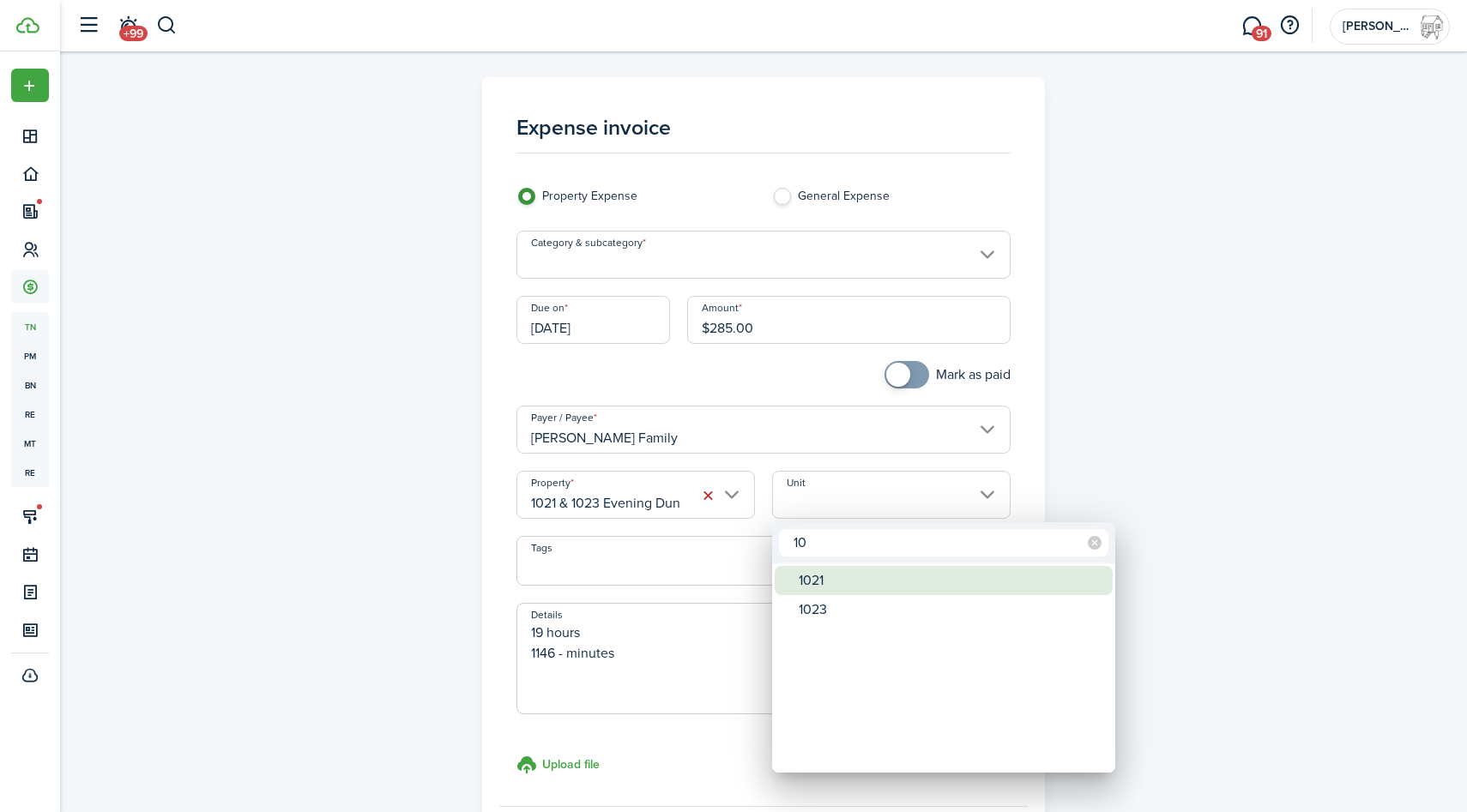
type input "10"
click at [824, 581] on div "1021" at bounding box center [950, 580] width 304 height 29
type input "1021"
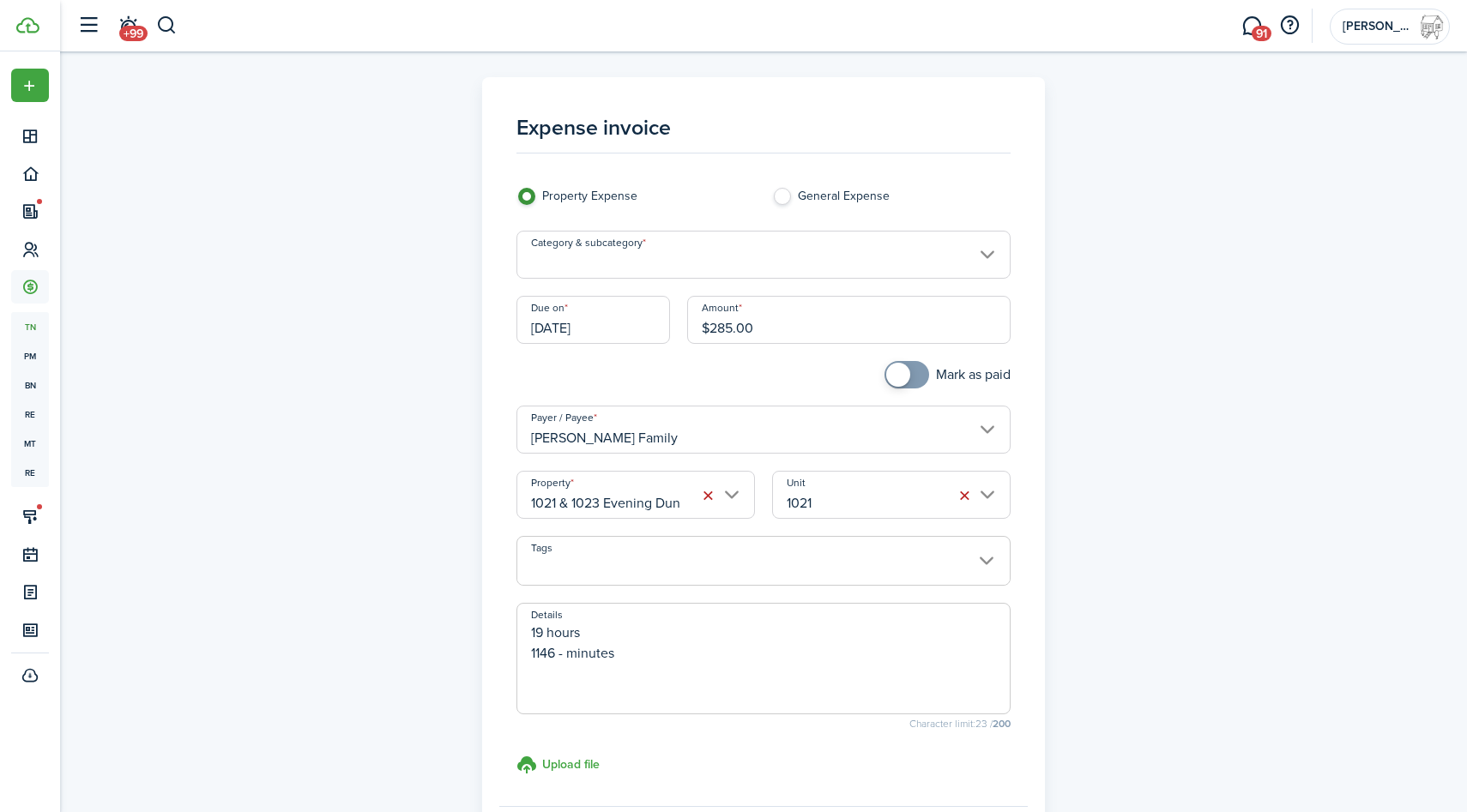
click at [833, 258] on input "Category & subcategory" at bounding box center [764, 255] width 495 height 49
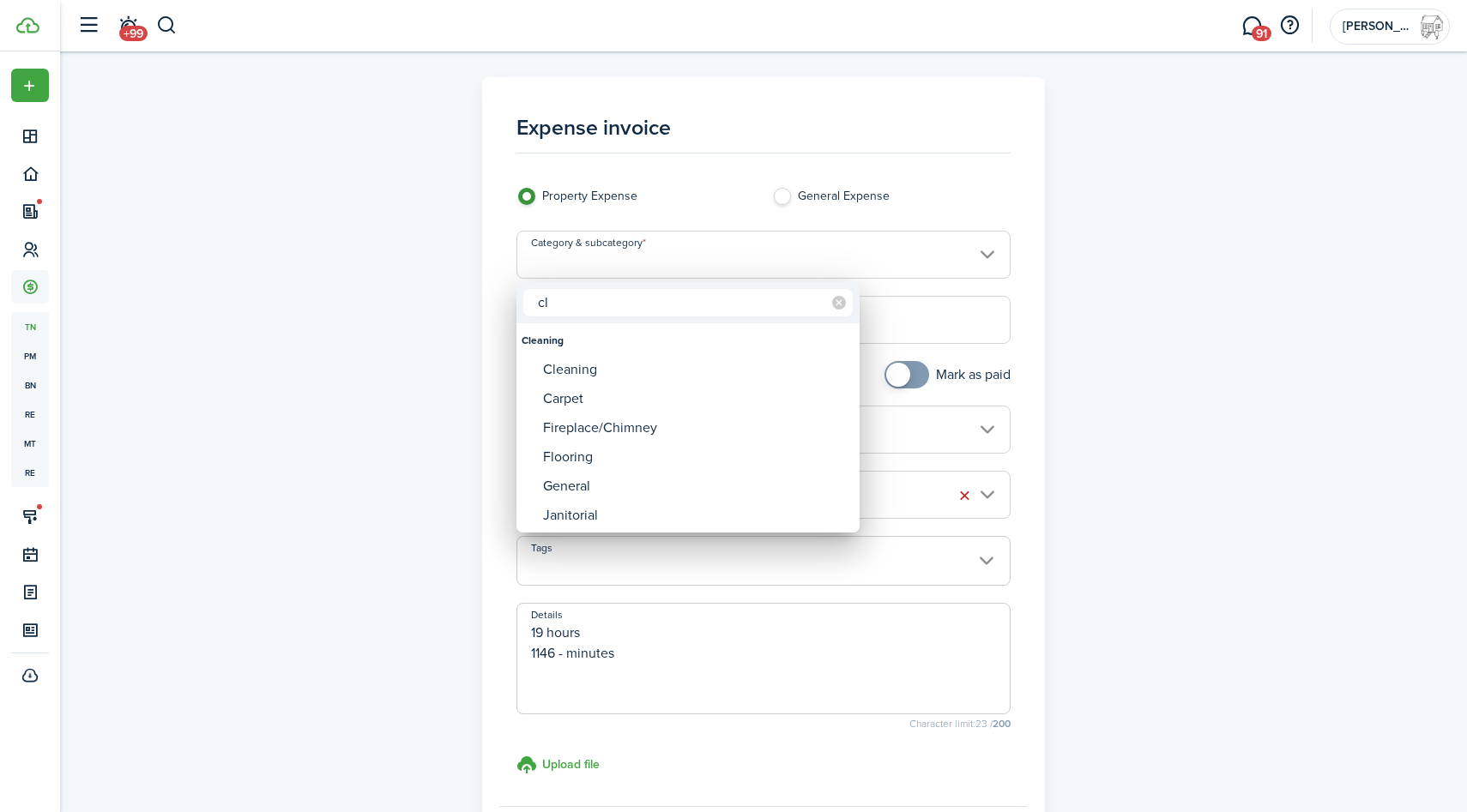
type input "c"
type input "o"
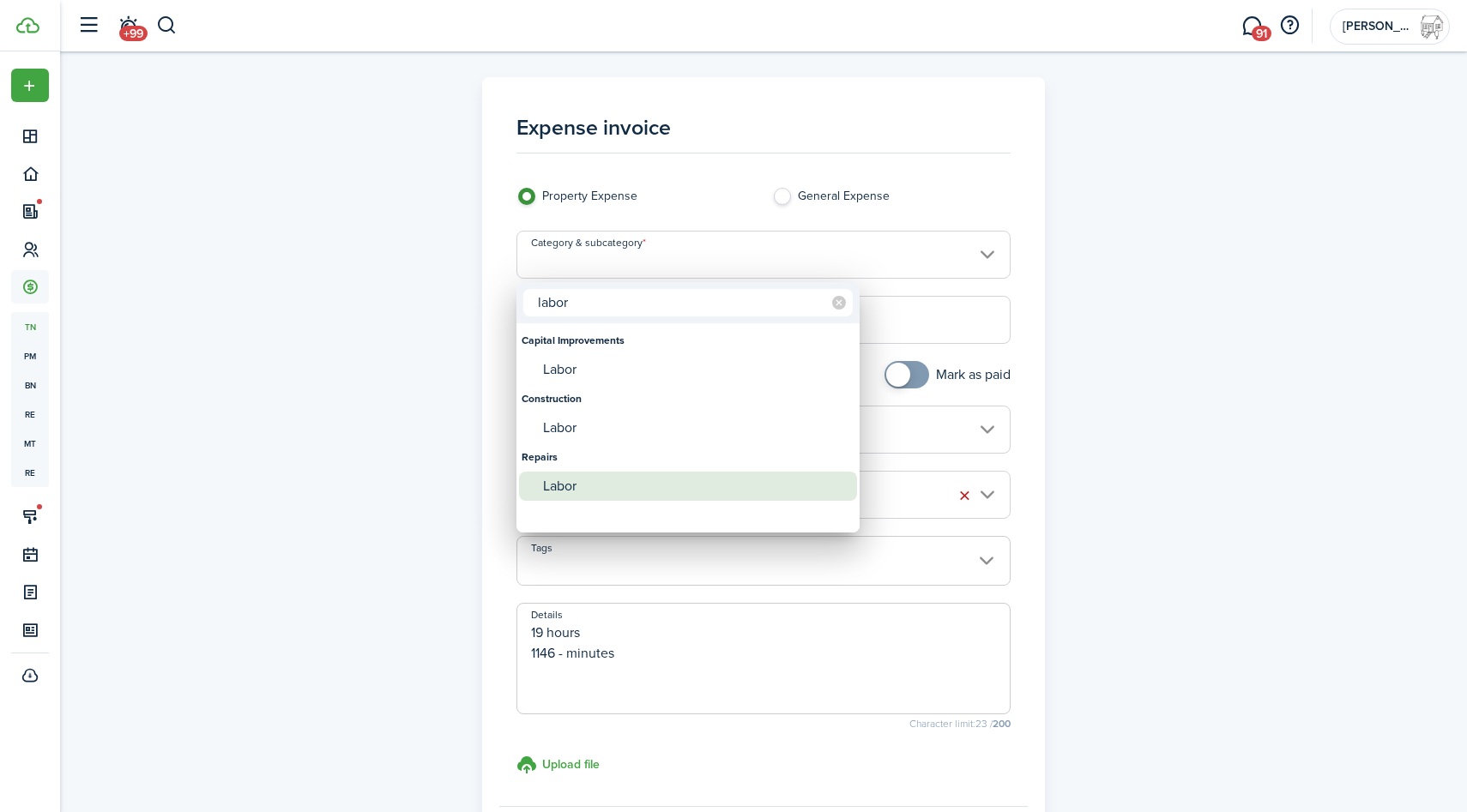
type input "labor"
click at [576, 476] on div "Labor" at bounding box center [695, 486] width 304 height 29
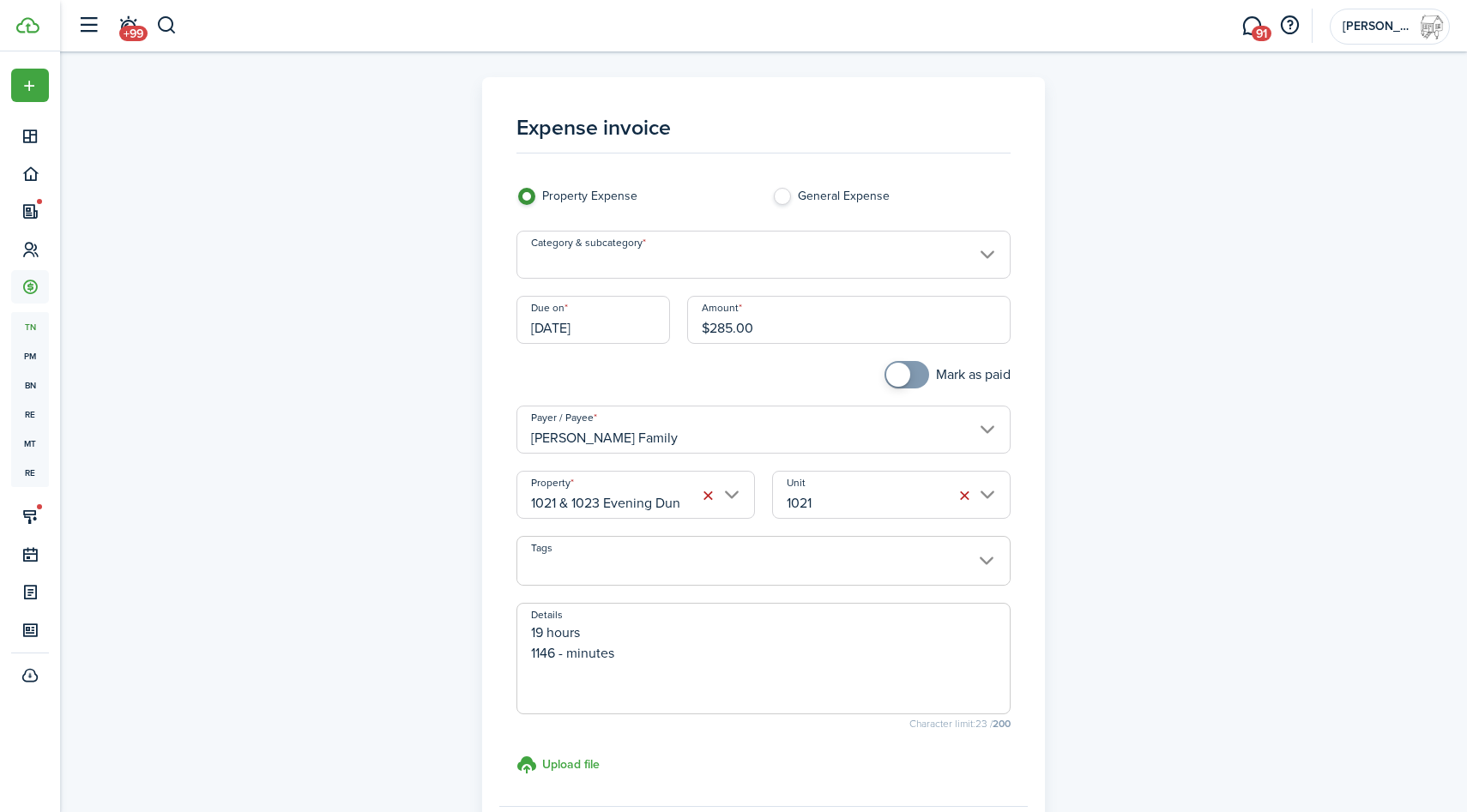
type input "Repairs / Labor"
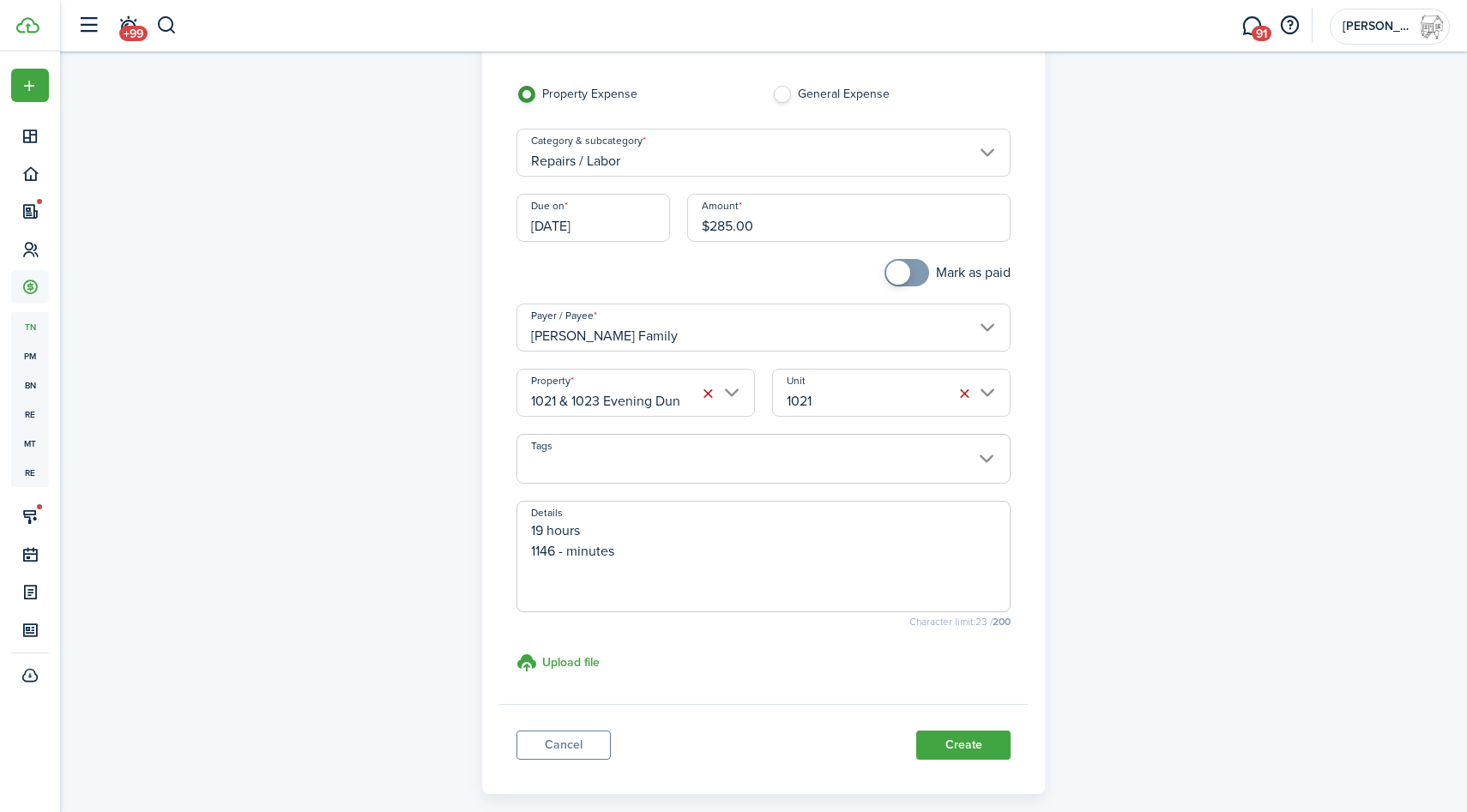
scroll to position [182, 0]
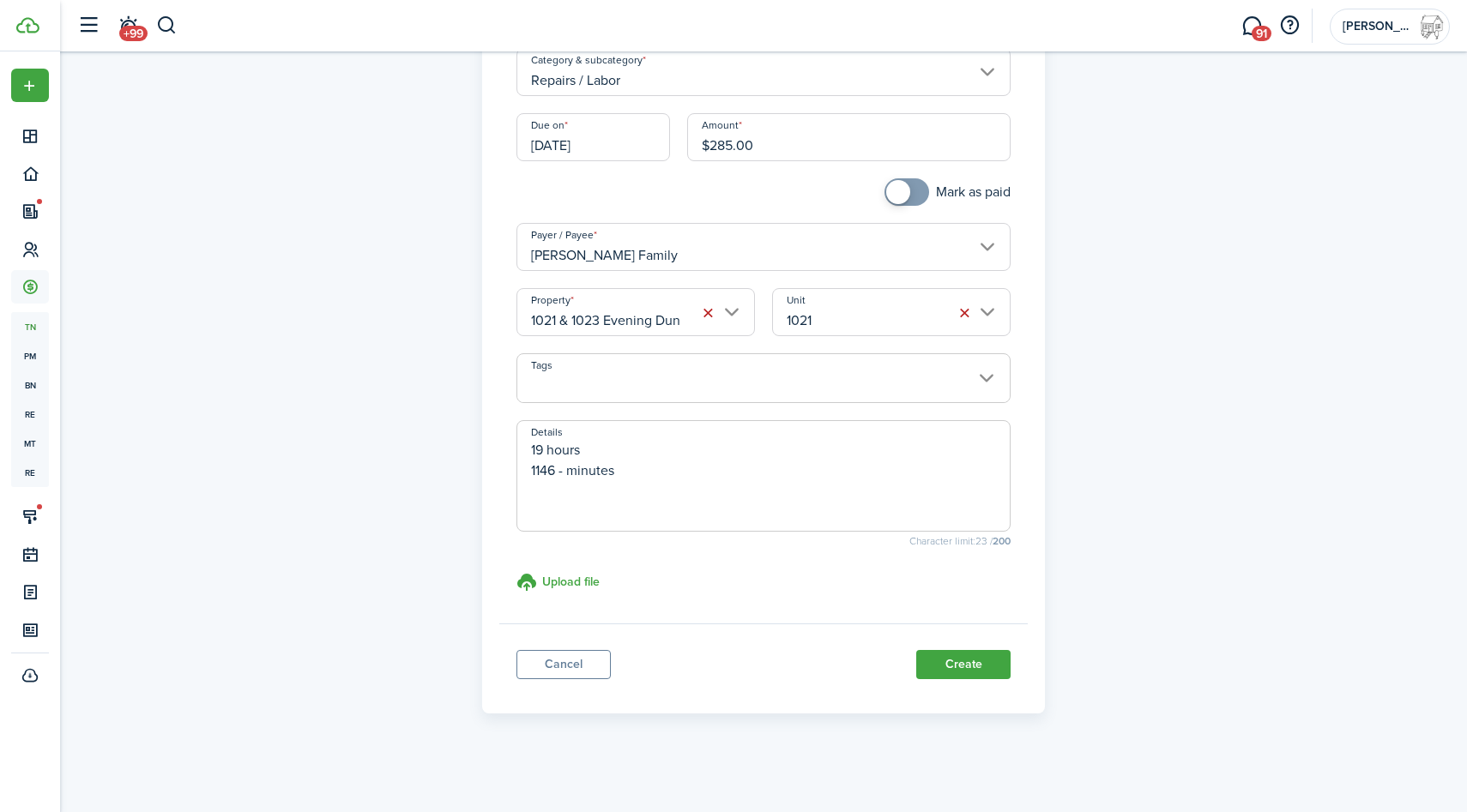
click at [717, 478] on textarea "19 hours 1146 - minutes" at bounding box center [764, 480] width 493 height 82
type textarea "19 hours 1146 - minutes Solita"
click at [965, 664] on button "Create" at bounding box center [962, 665] width 94 height 29
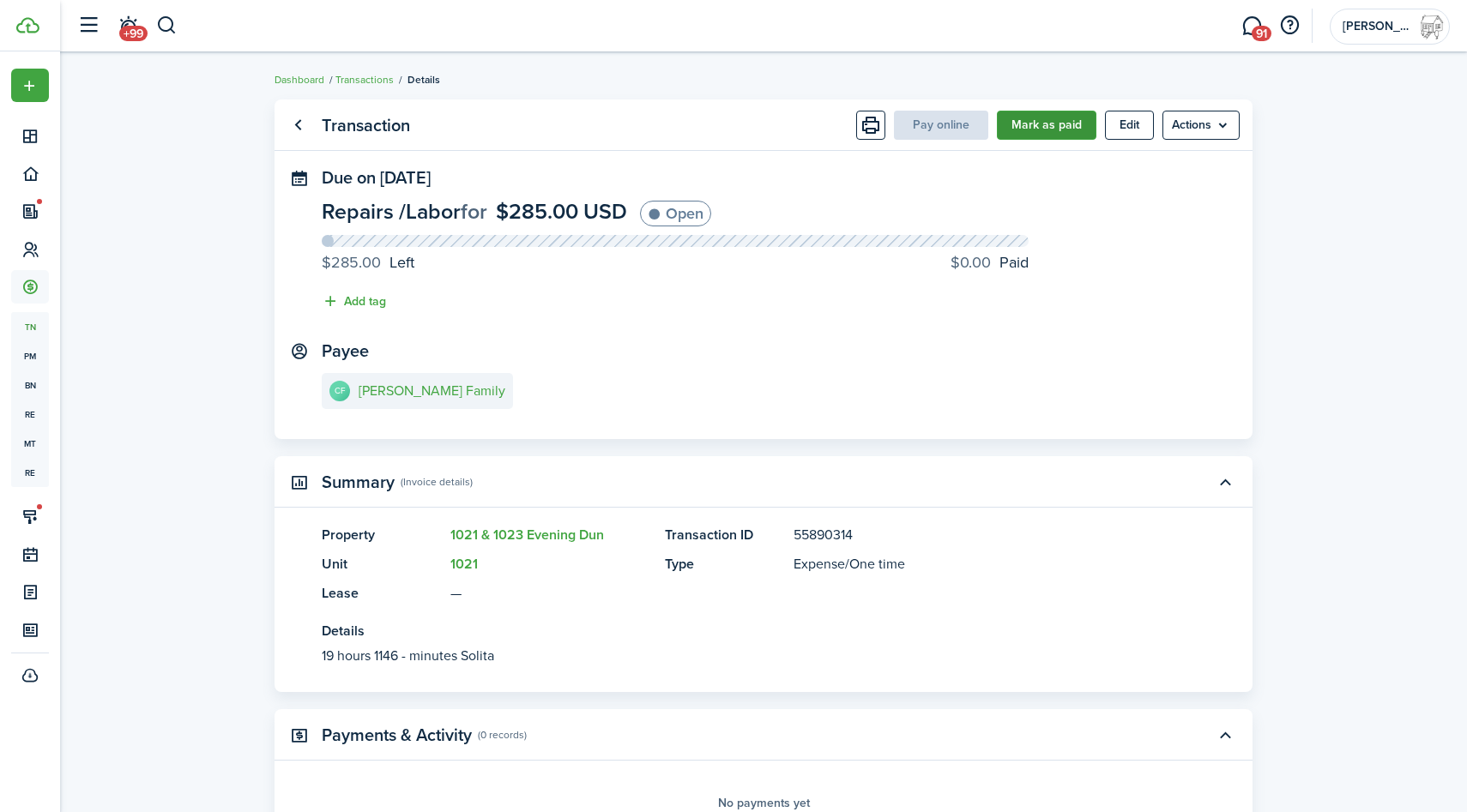
click at [1013, 129] on button "Mark as paid" at bounding box center [1046, 125] width 100 height 29
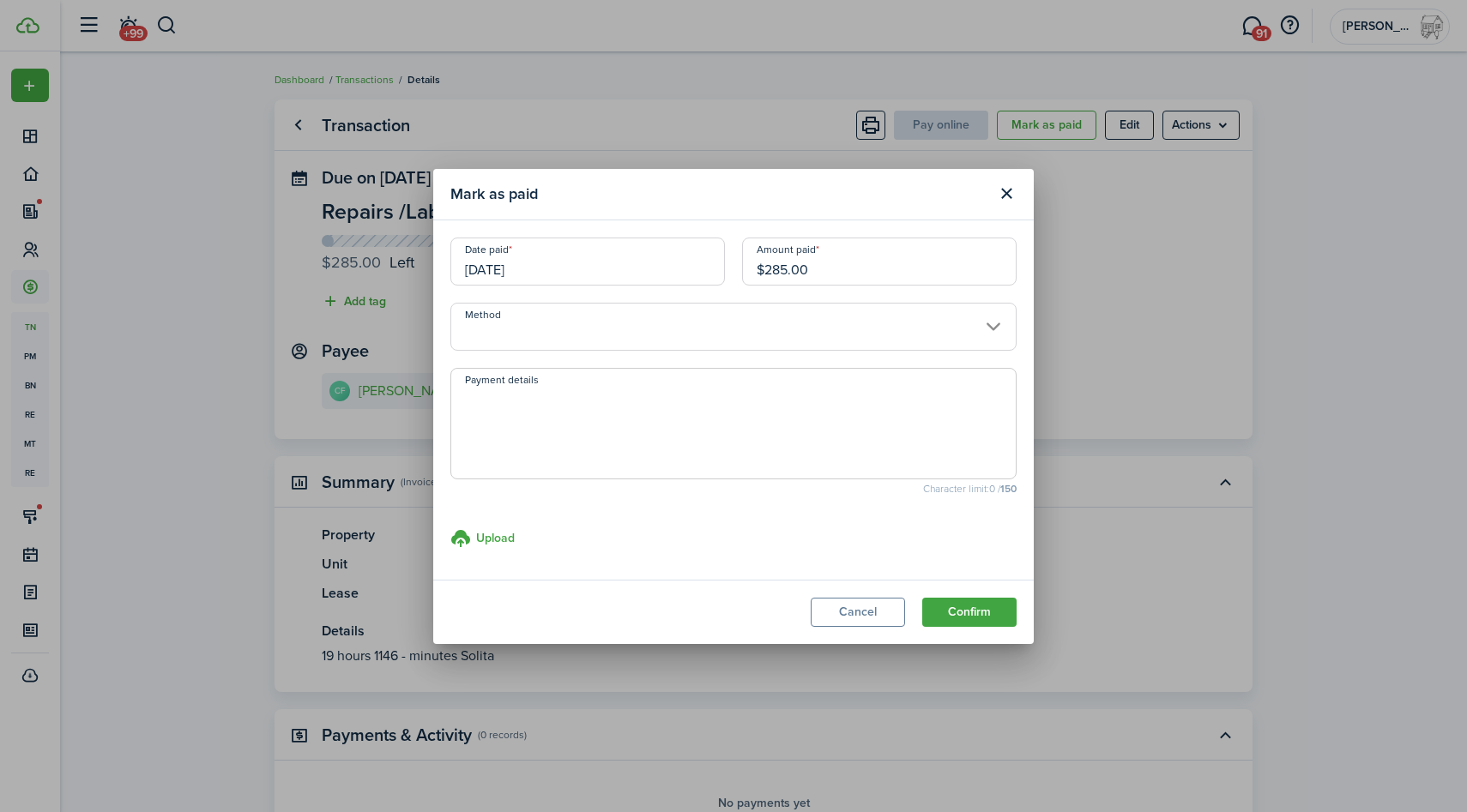
click at [520, 318] on input "Method" at bounding box center [733, 327] width 566 height 49
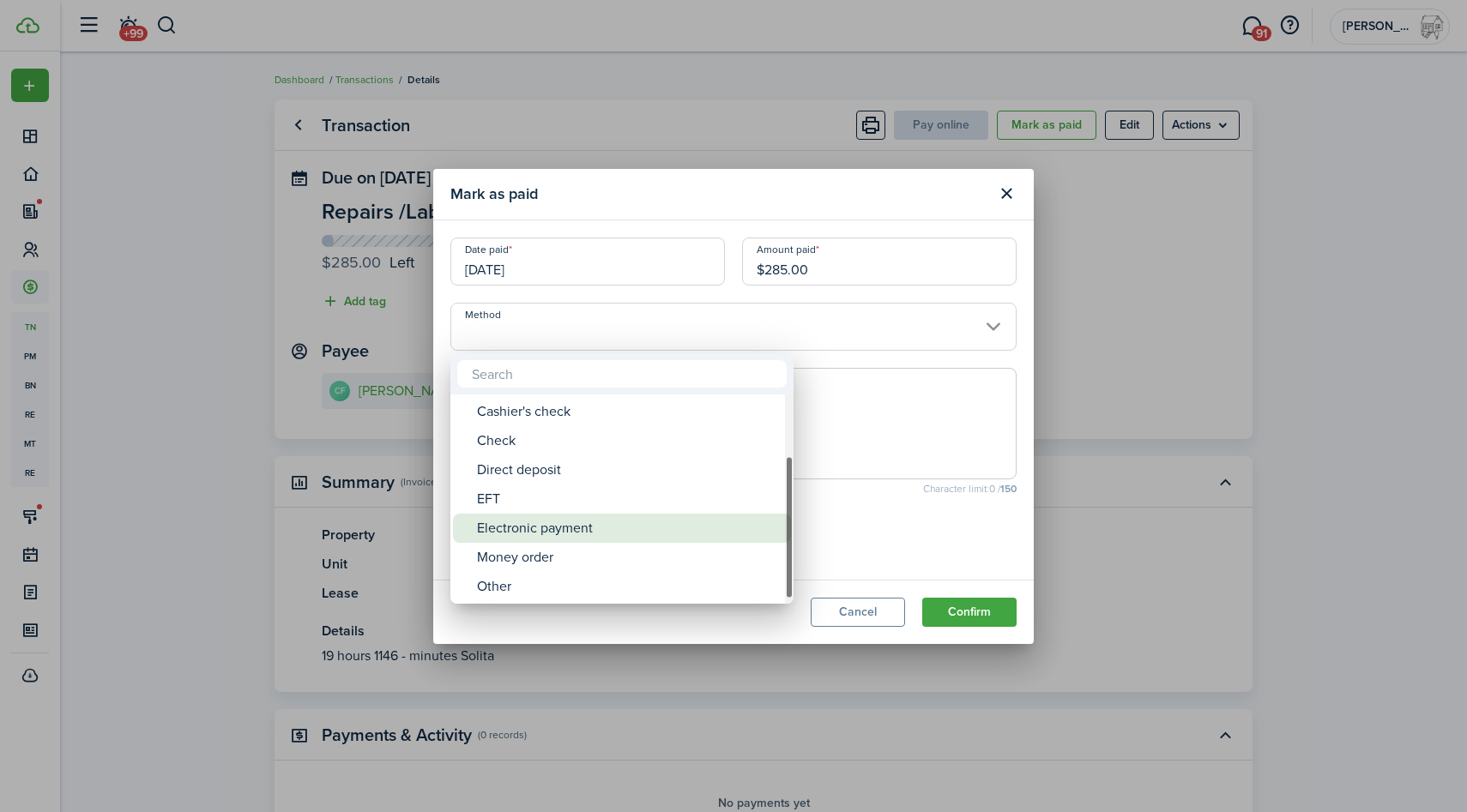
click at [576, 529] on div "Electronic payment" at bounding box center [628, 528] width 304 height 29
type input "Electronic payment"
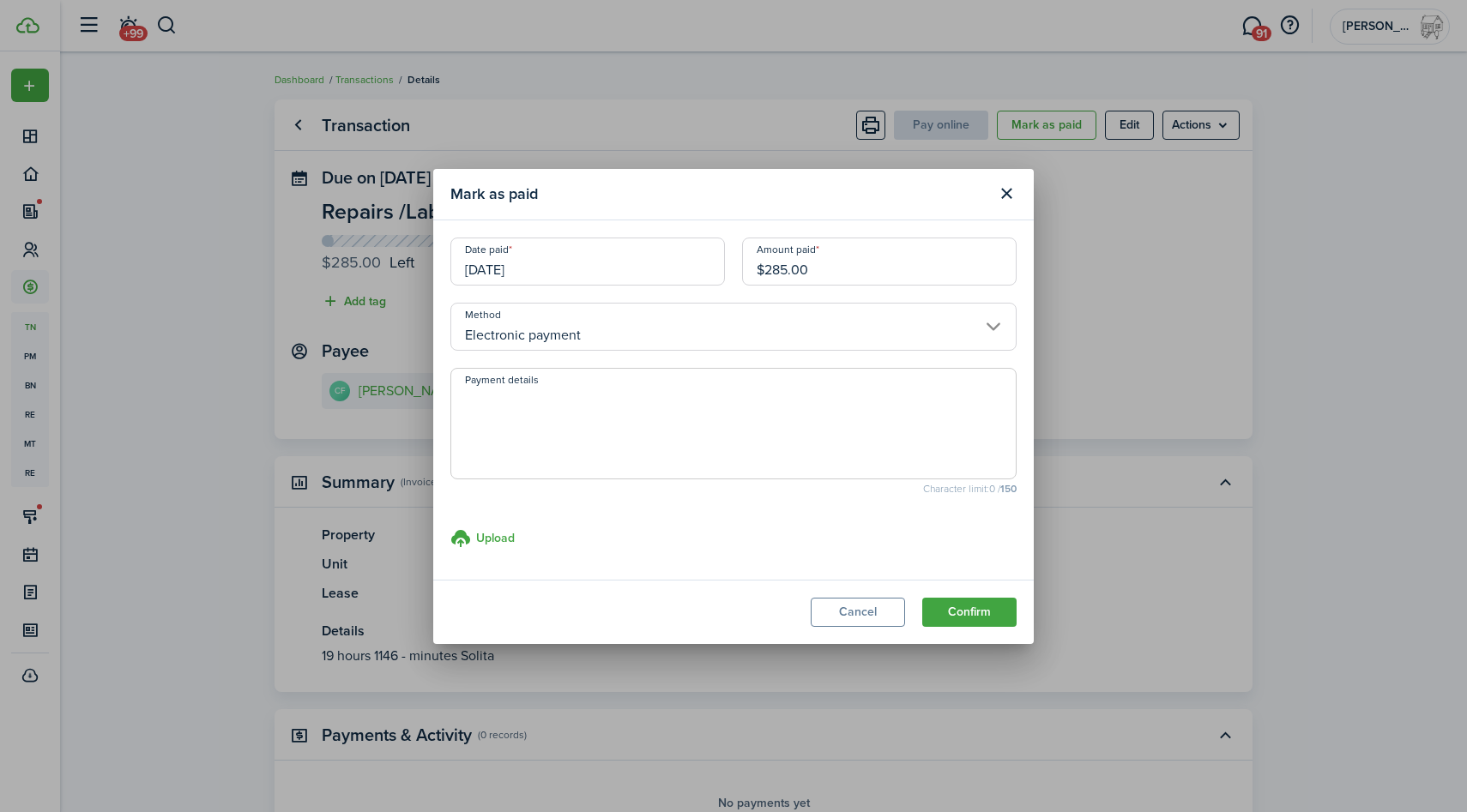
click at [719, 449] on textarea "Payment details" at bounding box center [734, 429] width 565 height 82
type textarea "zelle"
click at [985, 606] on button "Confirm" at bounding box center [968, 612] width 94 height 29
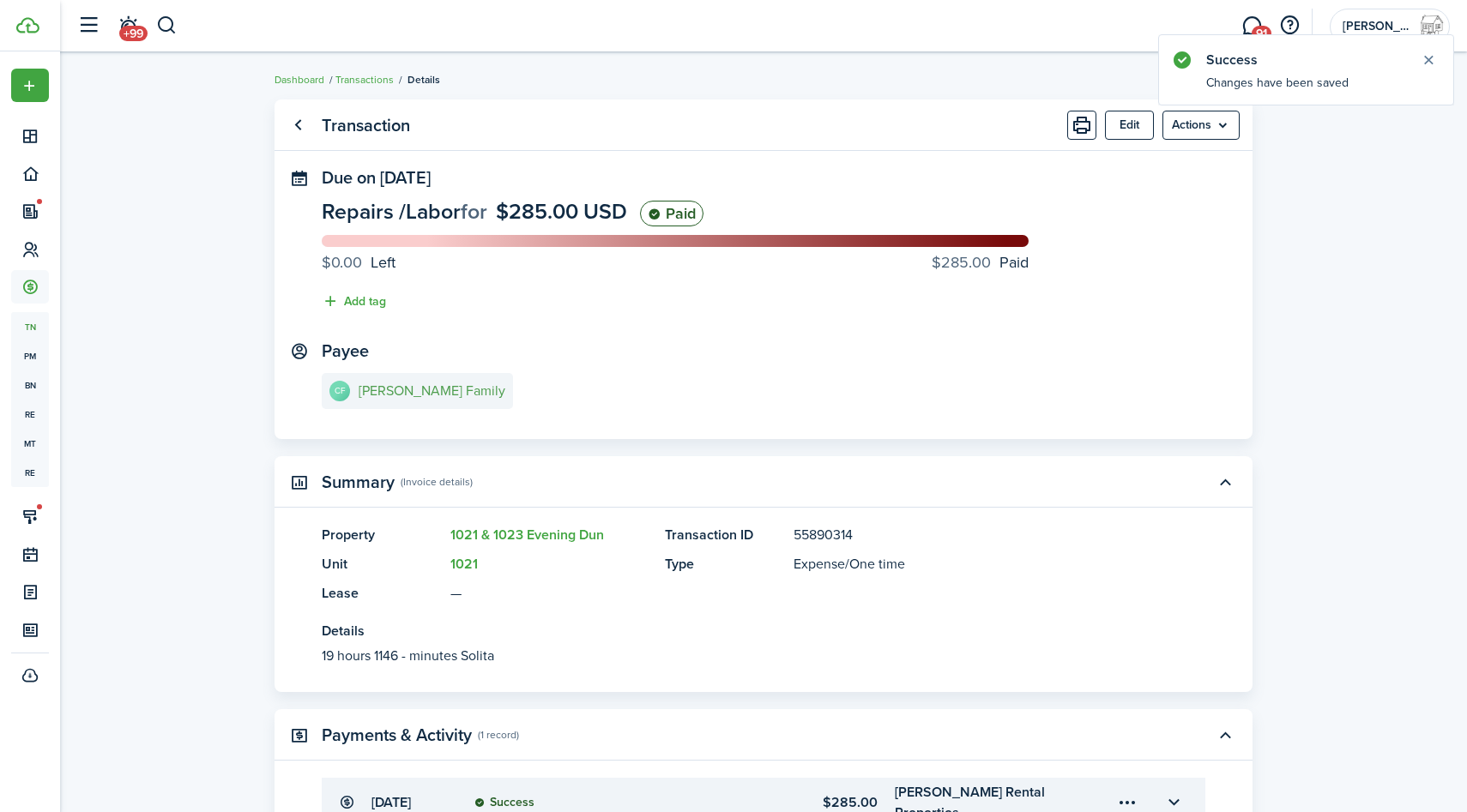
click at [425, 384] on e-details-info-title "[PERSON_NAME] Family" at bounding box center [431, 391] width 147 height 16
